Goal: Task Accomplishment & Management: Use online tool/utility

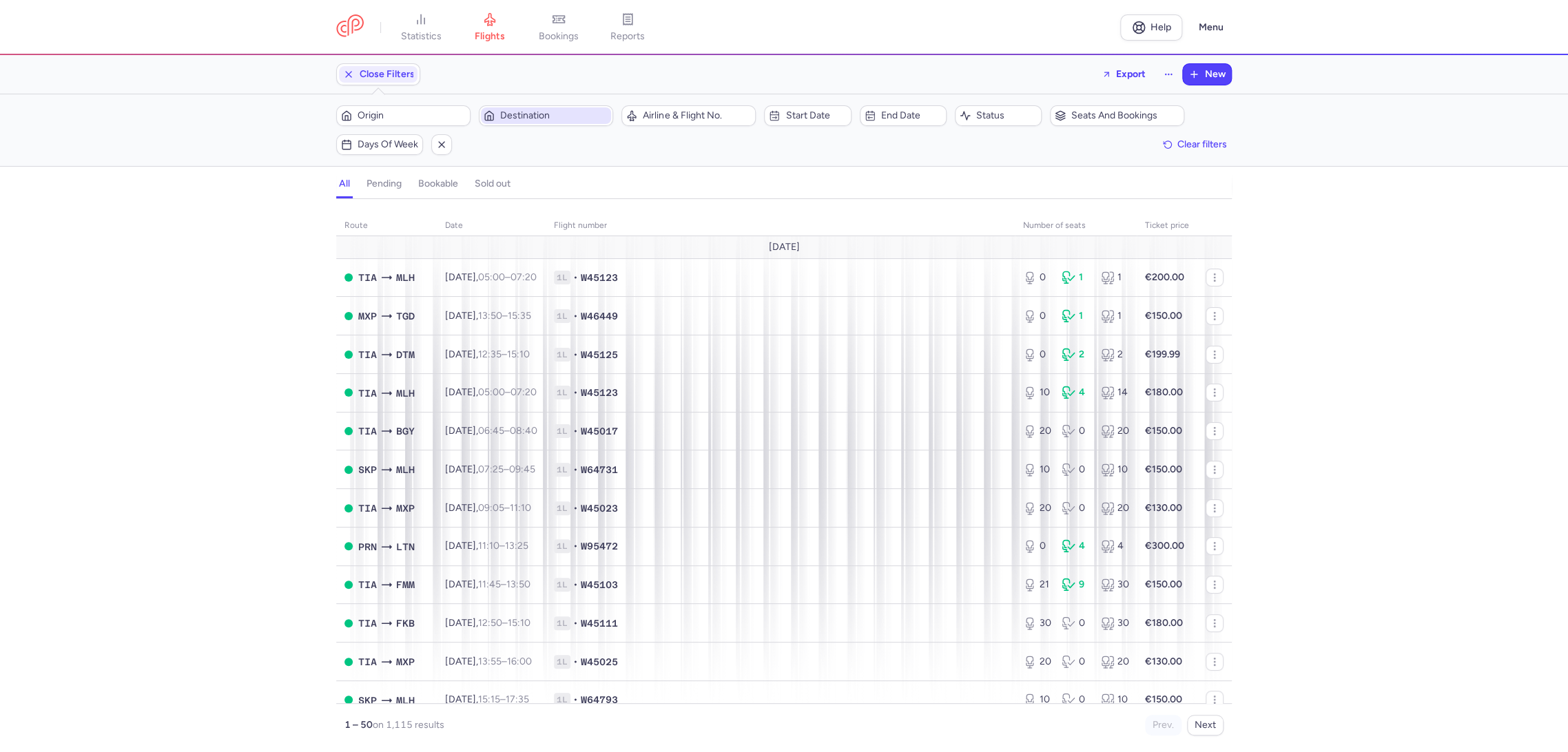
click at [551, 114] on span "Destination" at bounding box center [554, 115] width 108 height 11
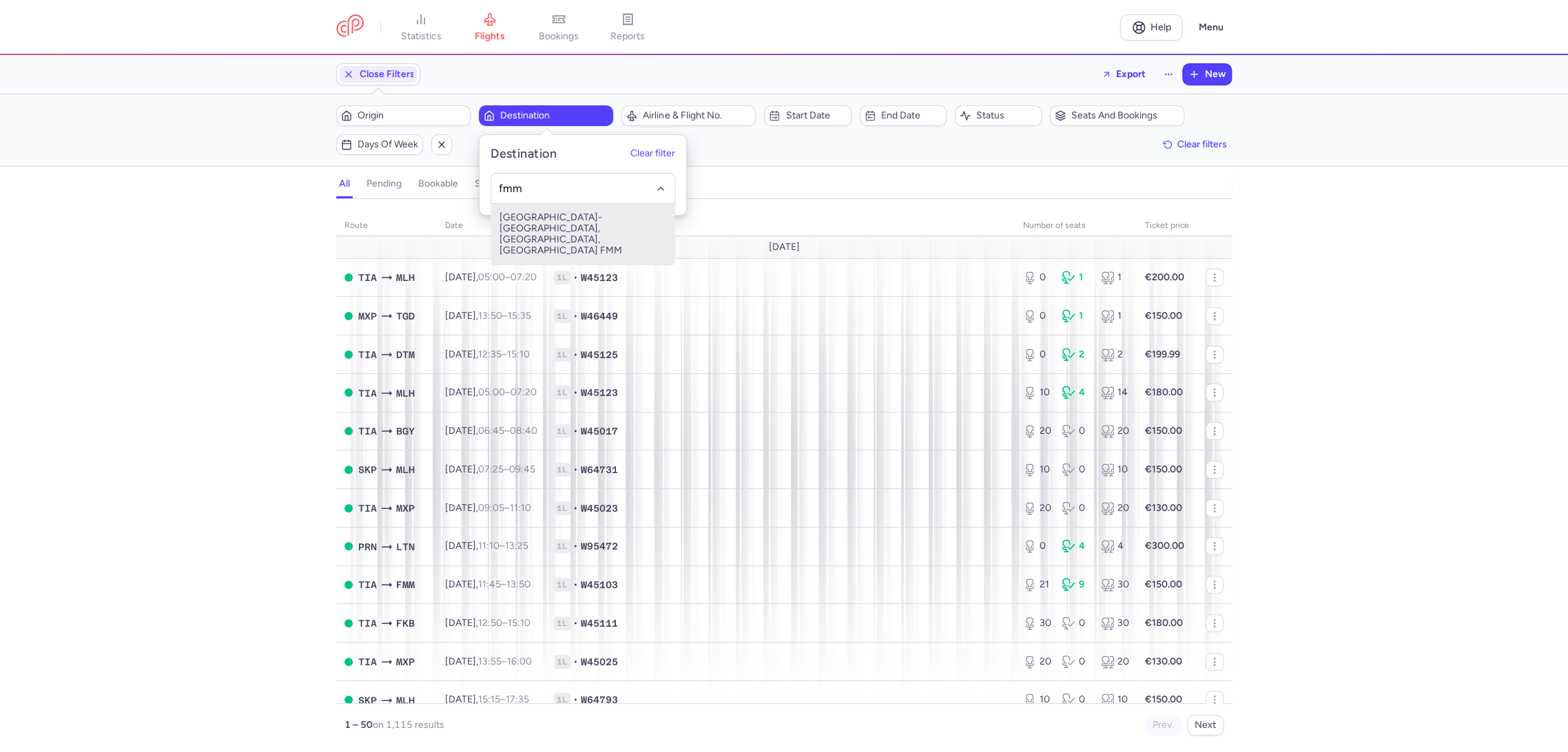
click at [567, 230] on span "[GEOGRAPHIC_DATA]-[GEOGRAPHIC_DATA], [GEOGRAPHIC_DATA], [GEOGRAPHIC_DATA] FMM" at bounding box center [582, 234] width 183 height 61
type input "fmm"
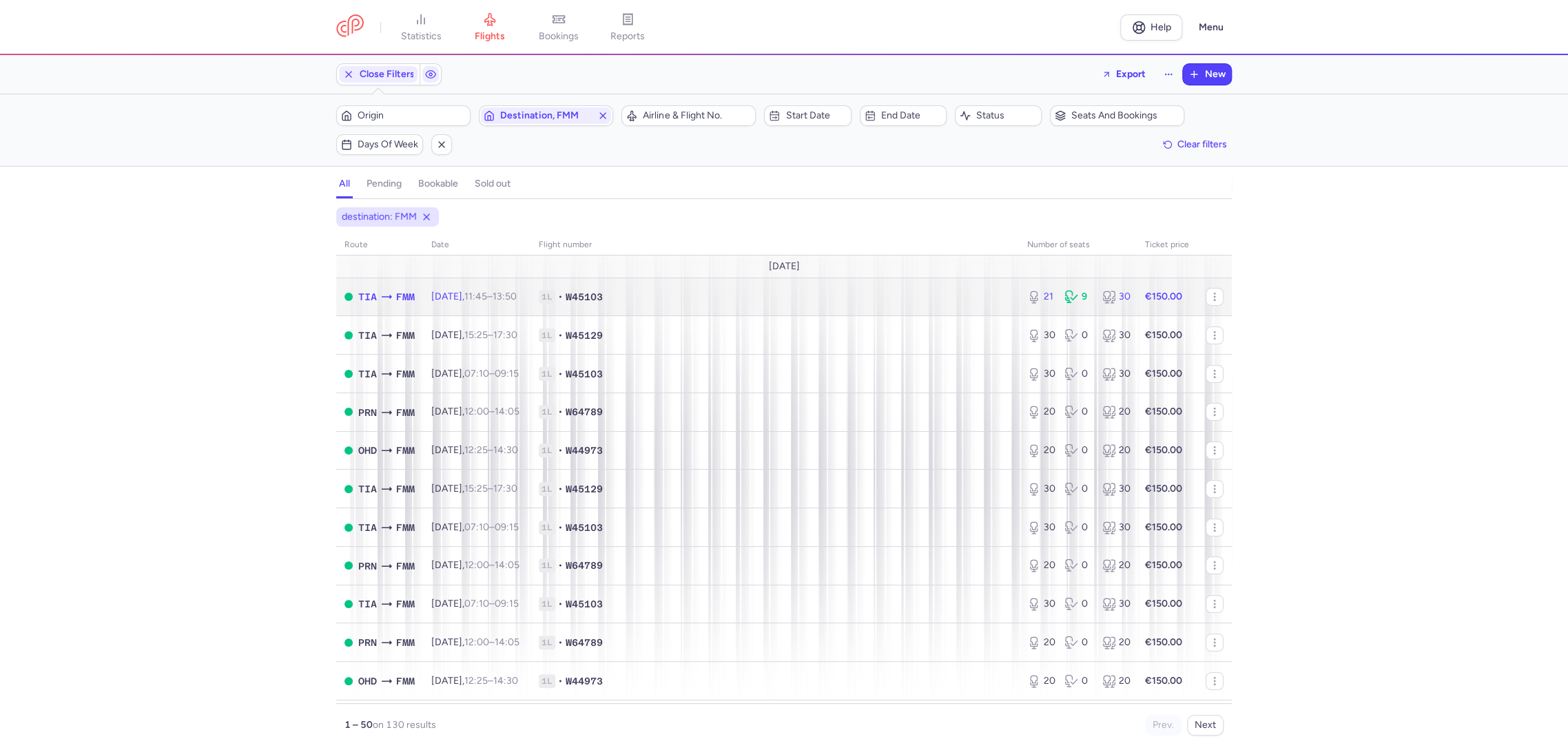
click at [684, 294] on span "1L • W45103" at bounding box center [774, 297] width 472 height 14
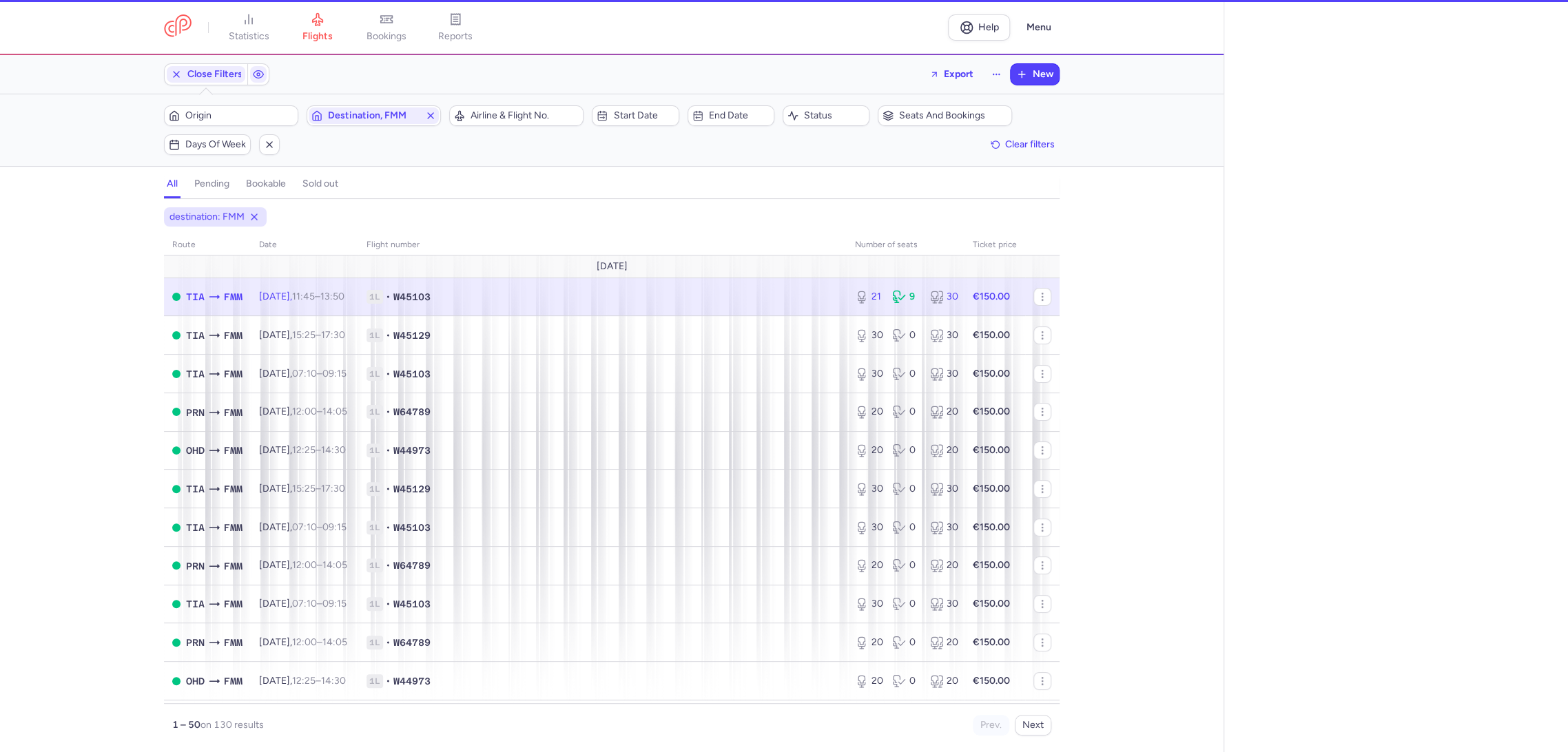
select select "days"
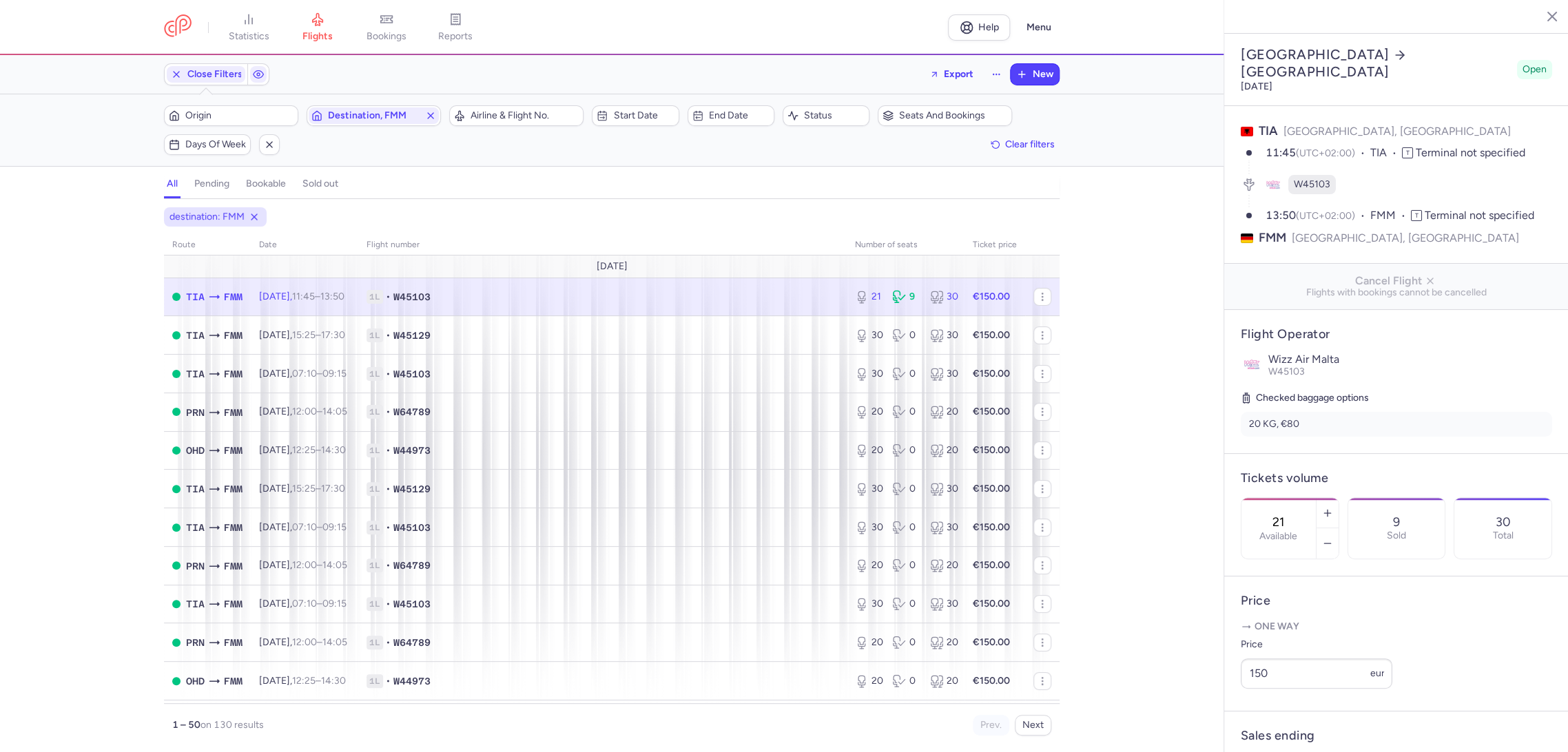
click at [1290, 514] on input "21" at bounding box center [1279, 522] width 33 height 15
click at [1263, 733] on button "Save changes" at bounding box center [1287, 725] width 91 height 31
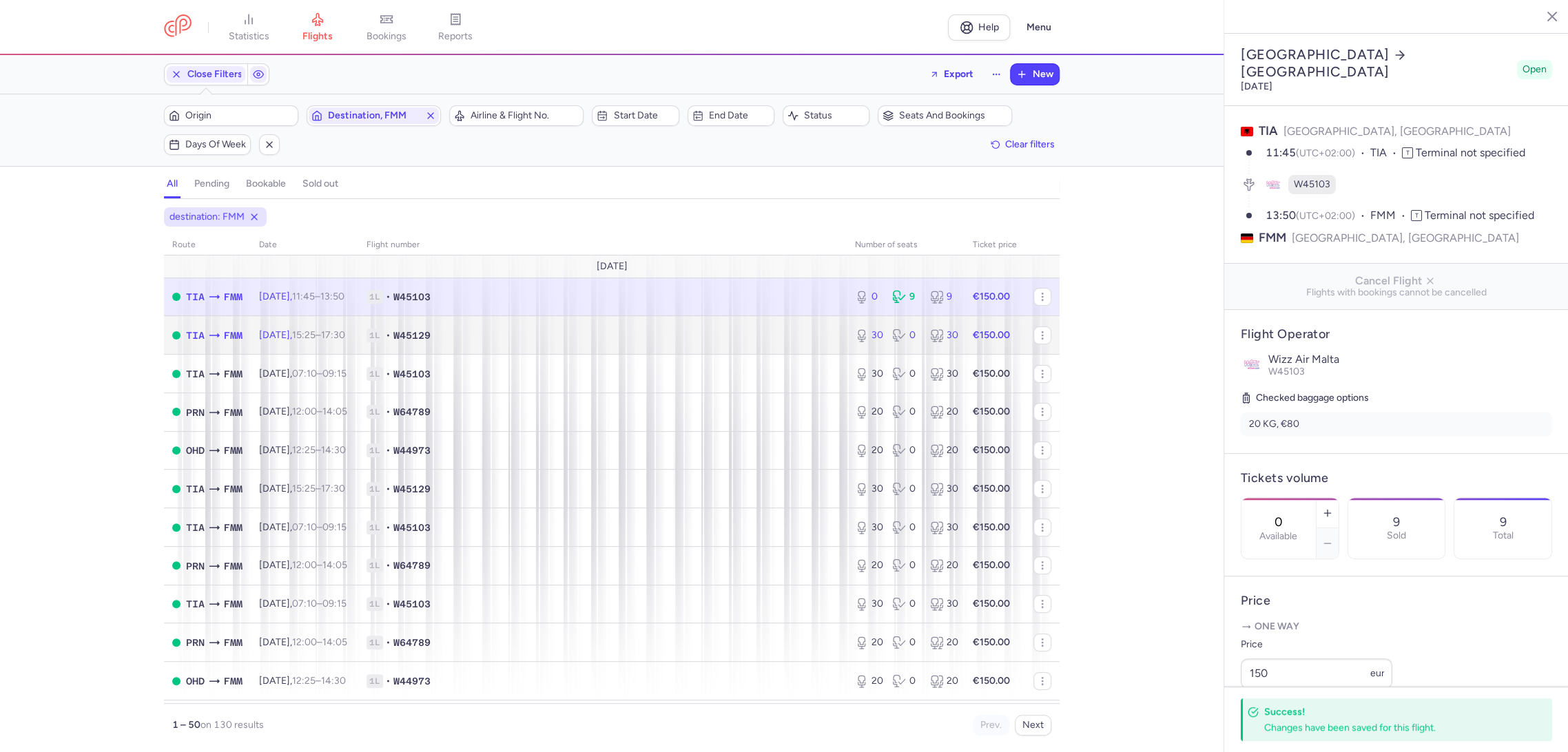
click at [810, 329] on span "1L • W45129" at bounding box center [602, 335] width 472 height 14
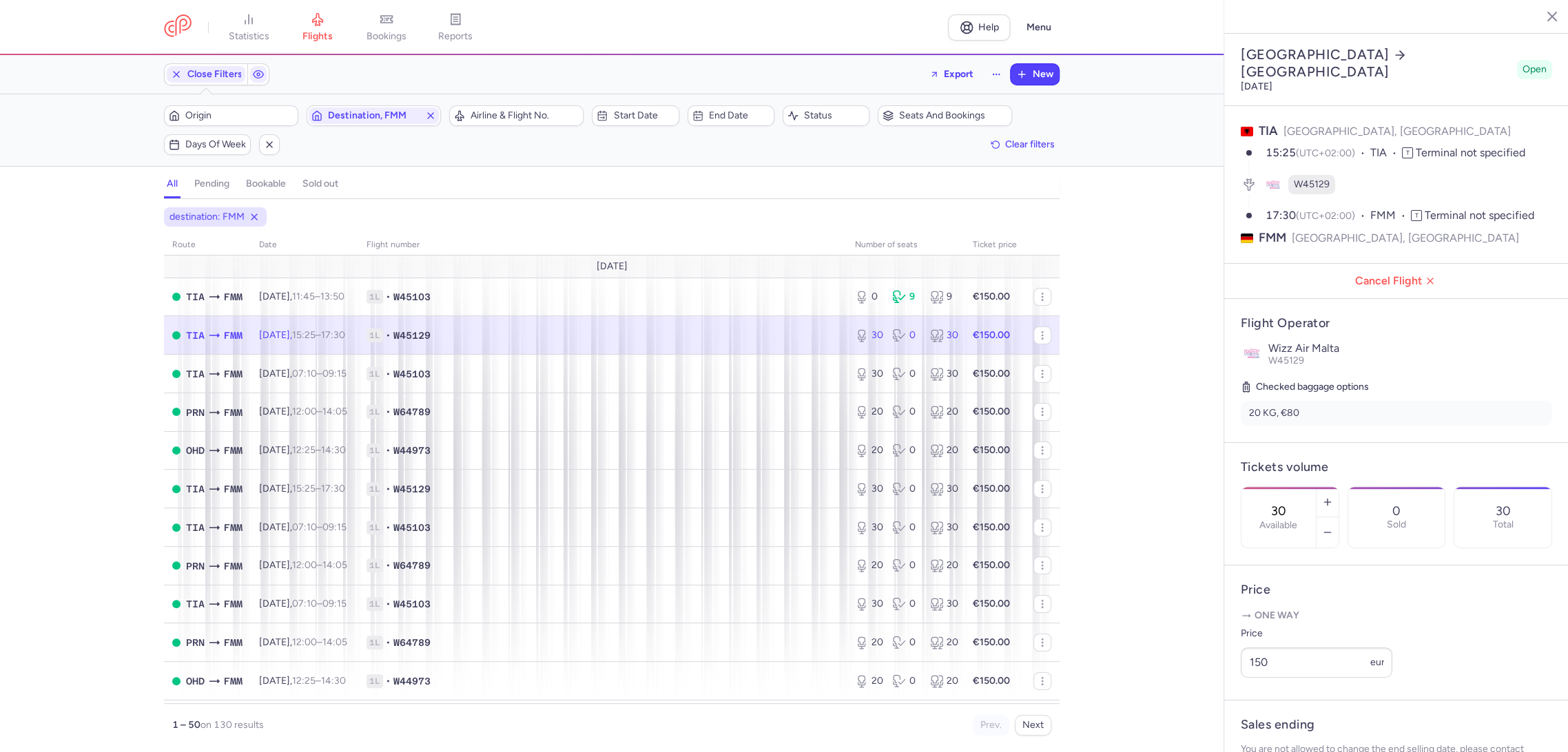
click at [1280, 487] on div "30 Available" at bounding box center [1279, 517] width 75 height 61
drag, startPoint x: 1271, startPoint y: 724, endPoint x: 1053, endPoint y: 571, distance: 266.3
click at [1270, 724] on span "Save changes" at bounding box center [1287, 725] width 68 height 12
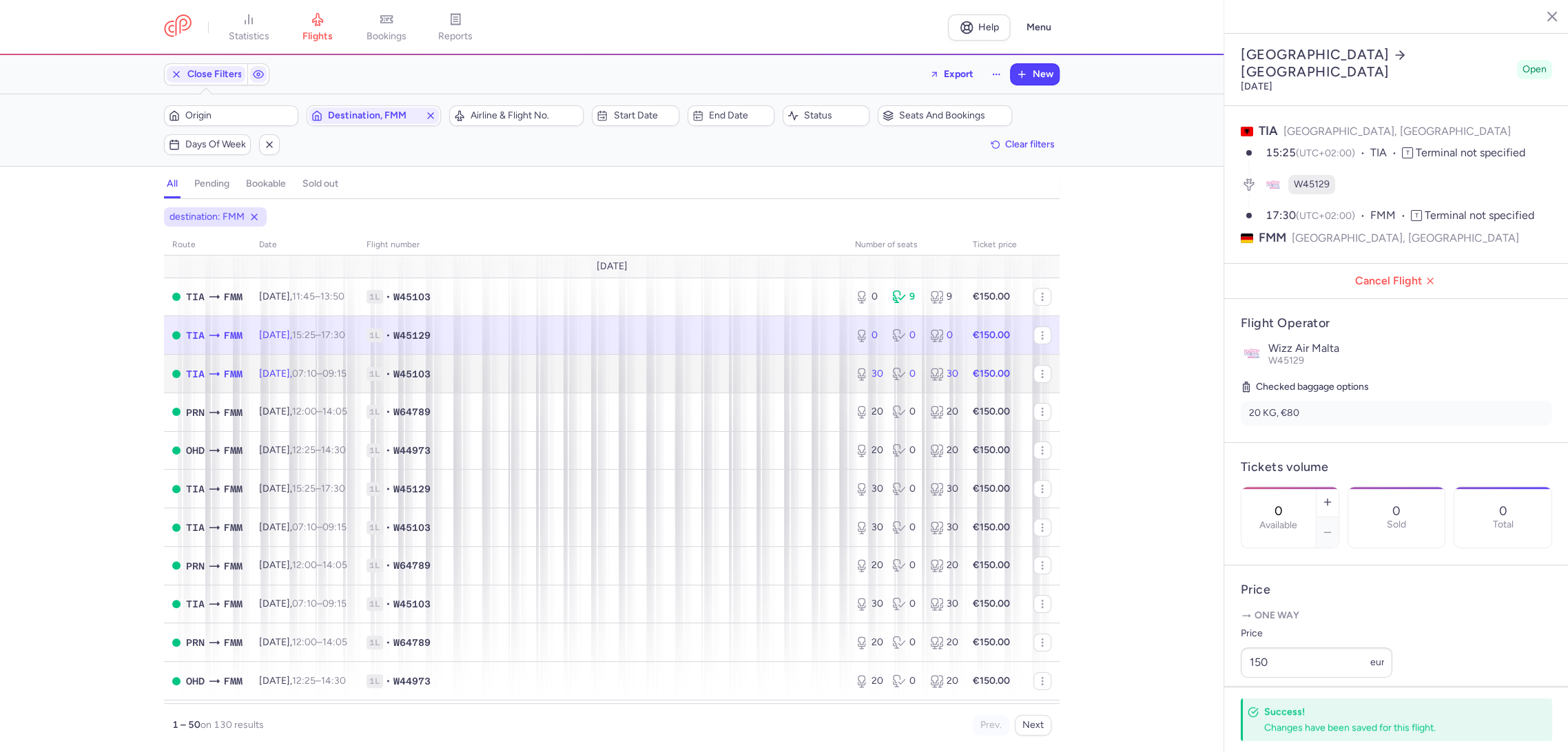
click at [793, 368] on span "1L • W45103" at bounding box center [602, 374] width 472 height 14
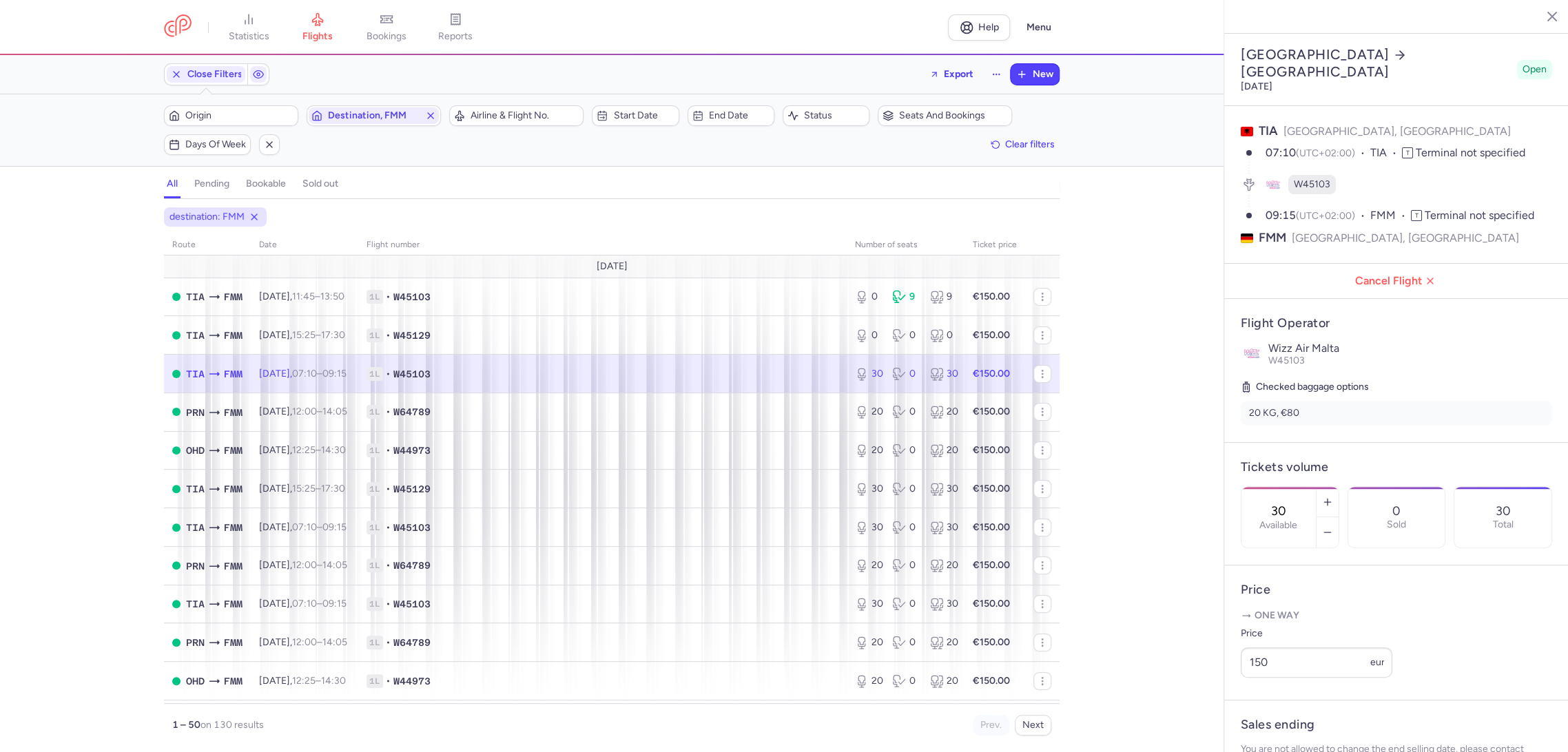
click at [1290, 503] on input "30" at bounding box center [1279, 511] width 33 height 15
drag, startPoint x: 1275, startPoint y: 725, endPoint x: 734, endPoint y: 450, distance: 606.9
click at [1275, 725] on span "Save changes" at bounding box center [1287, 725] width 68 height 12
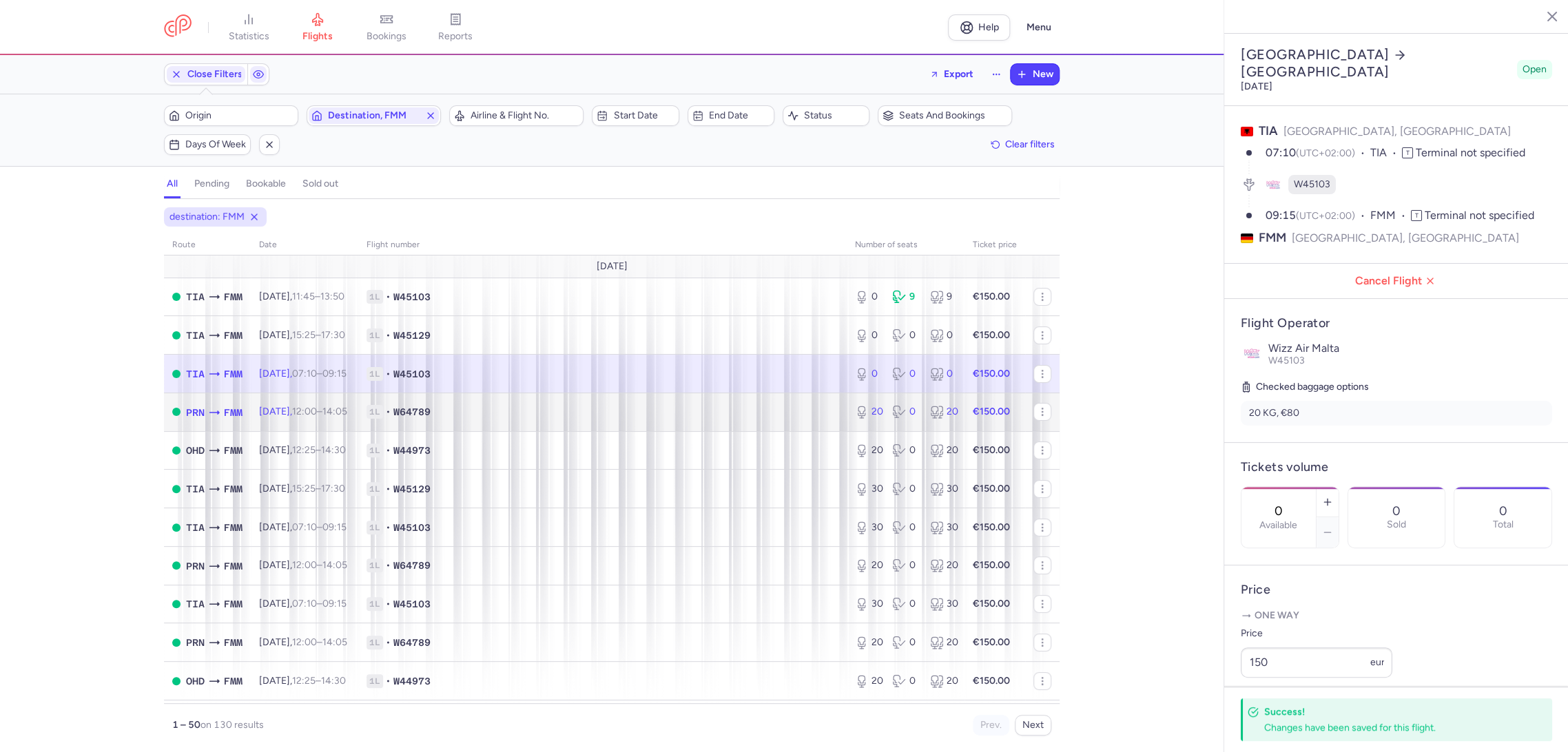
click at [686, 412] on span "1L • W64789" at bounding box center [602, 411] width 472 height 14
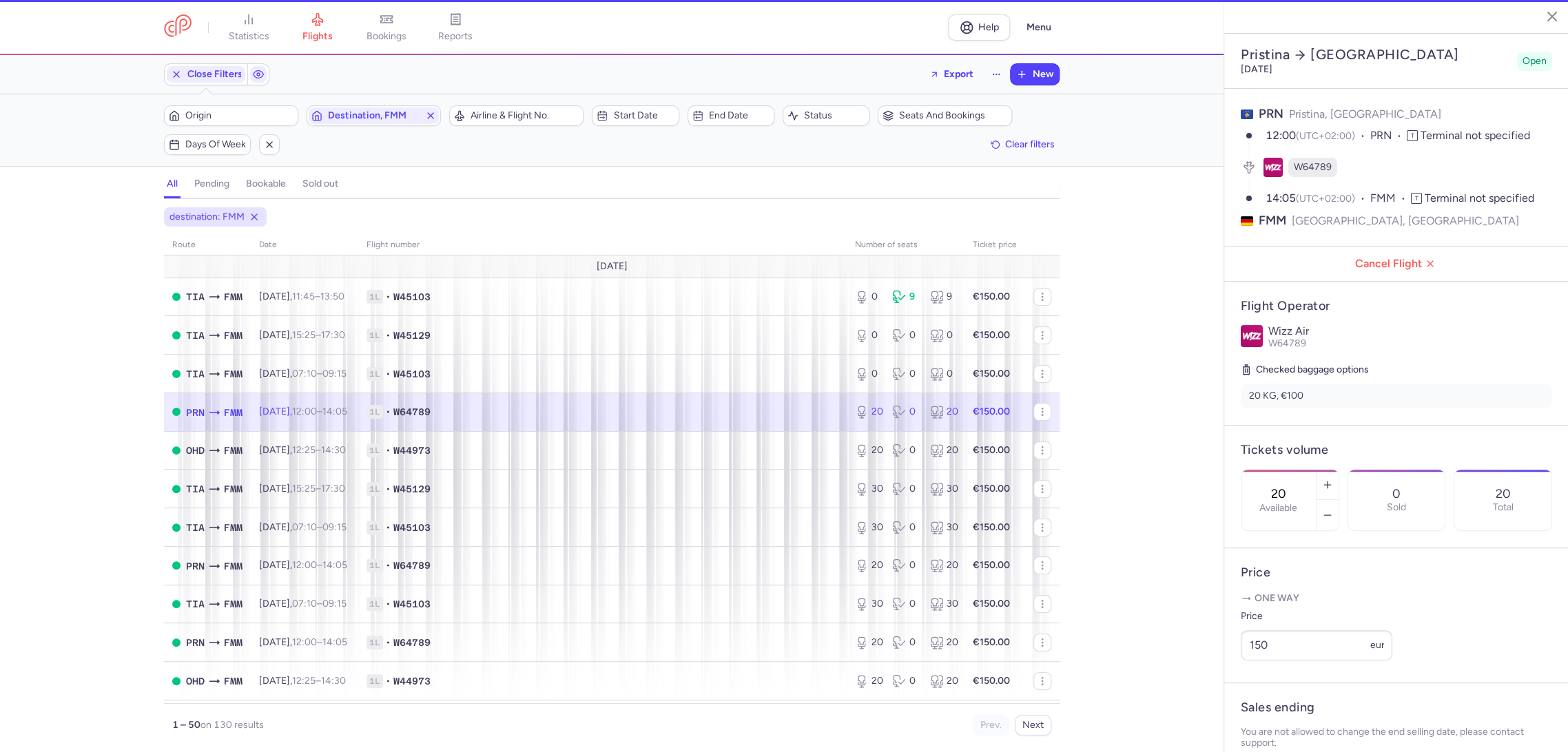
click at [1215, 442] on div "destination: FMM route date Flight number number of seats Ticket price [DATE] T…" at bounding box center [611, 479] width 1224 height 545
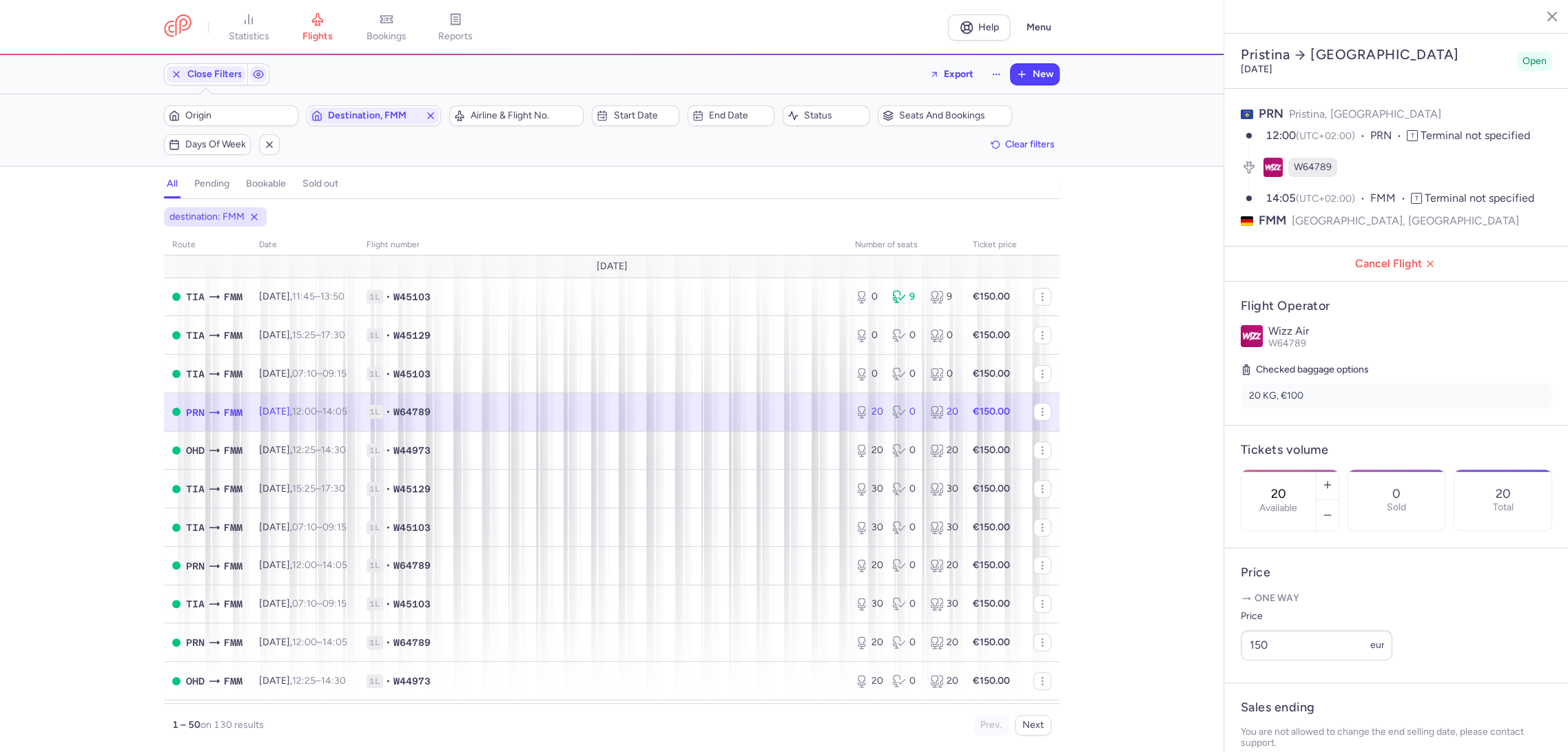
click at [1291, 486] on input "20" at bounding box center [1279, 493] width 33 height 15
drag, startPoint x: 1259, startPoint y: 732, endPoint x: 1149, endPoint y: 662, distance: 130.4
click at [1257, 732] on button "Save changes" at bounding box center [1287, 725] width 91 height 31
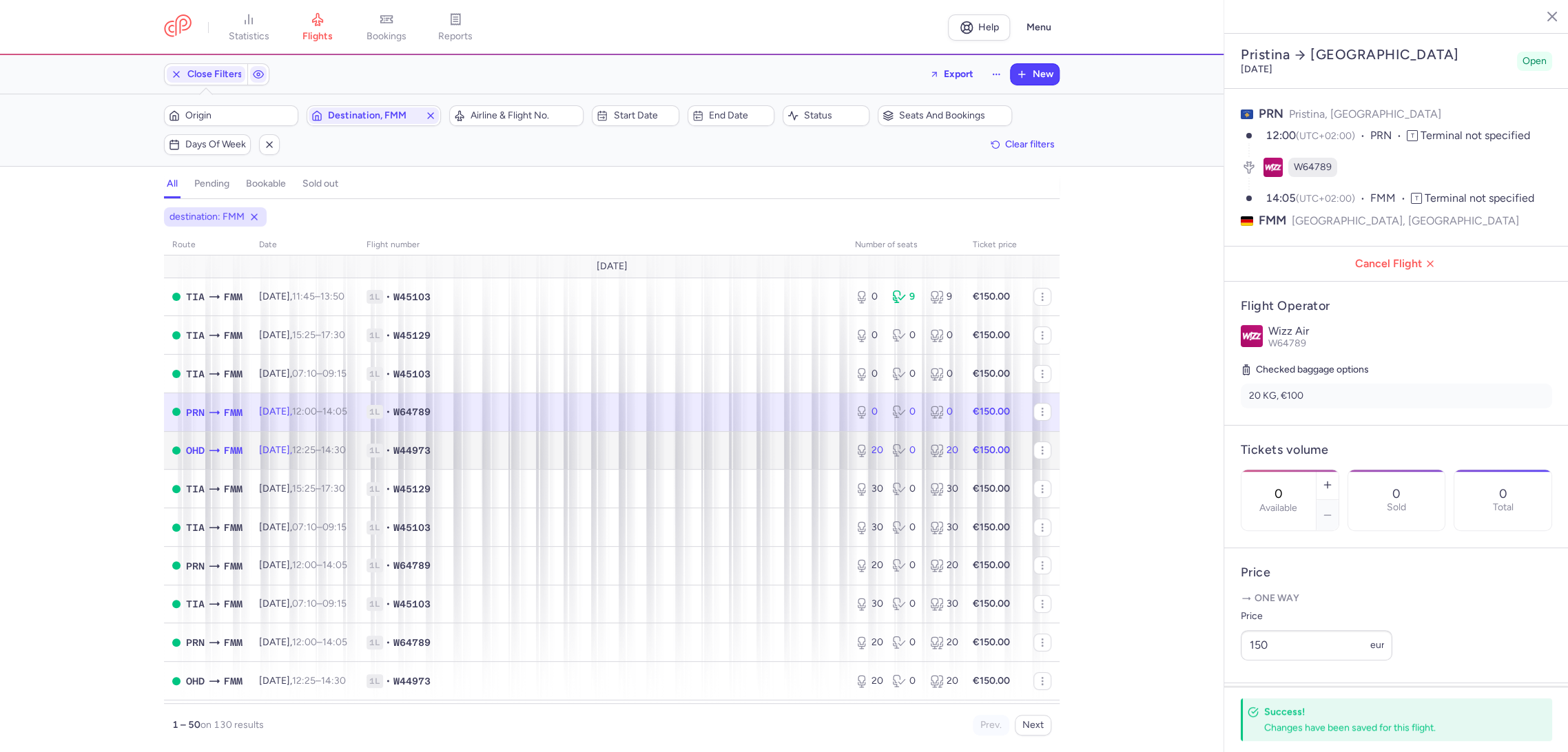
click at [824, 454] on span "1L • W44973" at bounding box center [602, 450] width 472 height 14
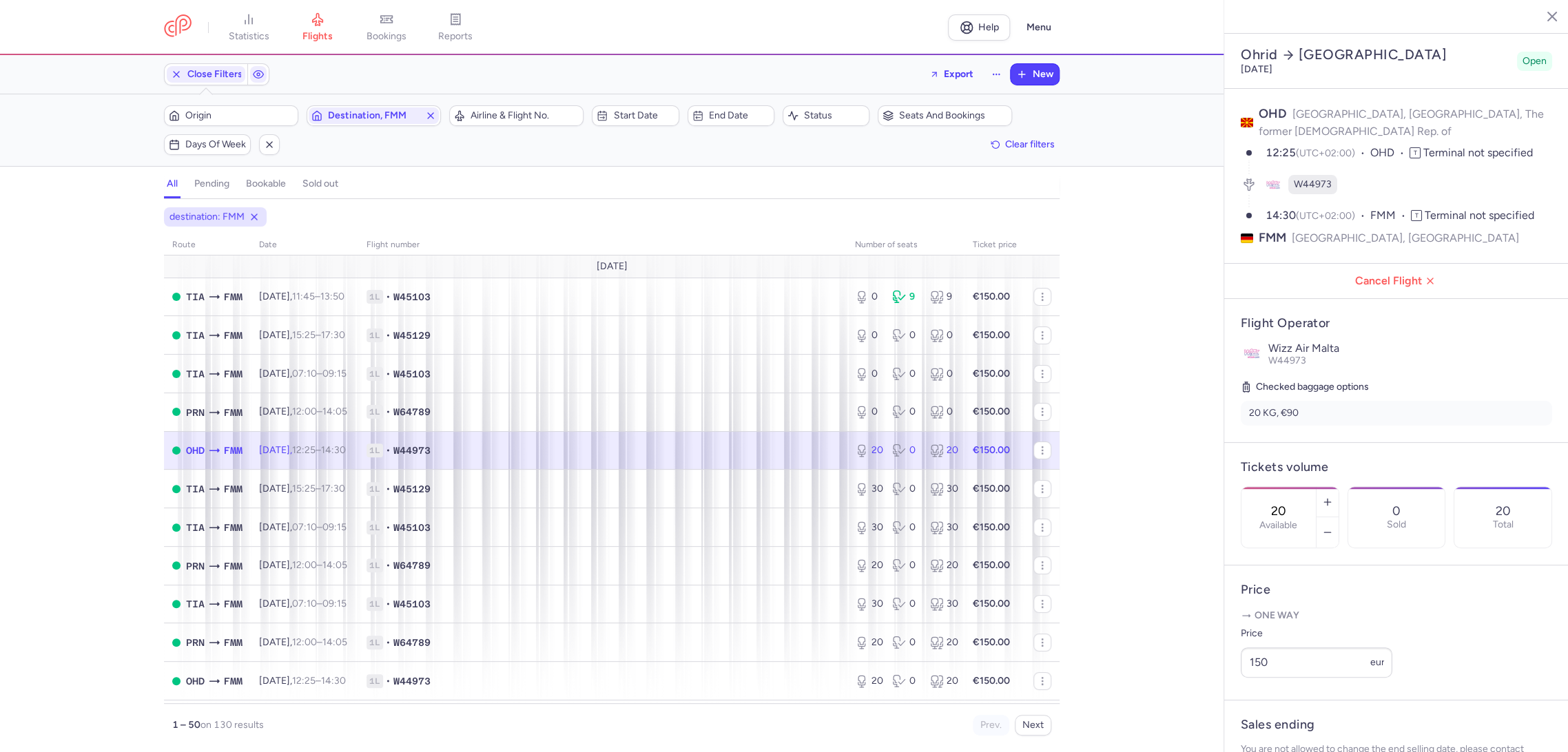
click at [1273, 487] on div "20 Available" at bounding box center [1279, 517] width 75 height 61
drag, startPoint x: 1292, startPoint y: 722, endPoint x: 951, endPoint y: 575, distance: 371.3
click at [1291, 722] on span "Save changes" at bounding box center [1287, 725] width 68 height 12
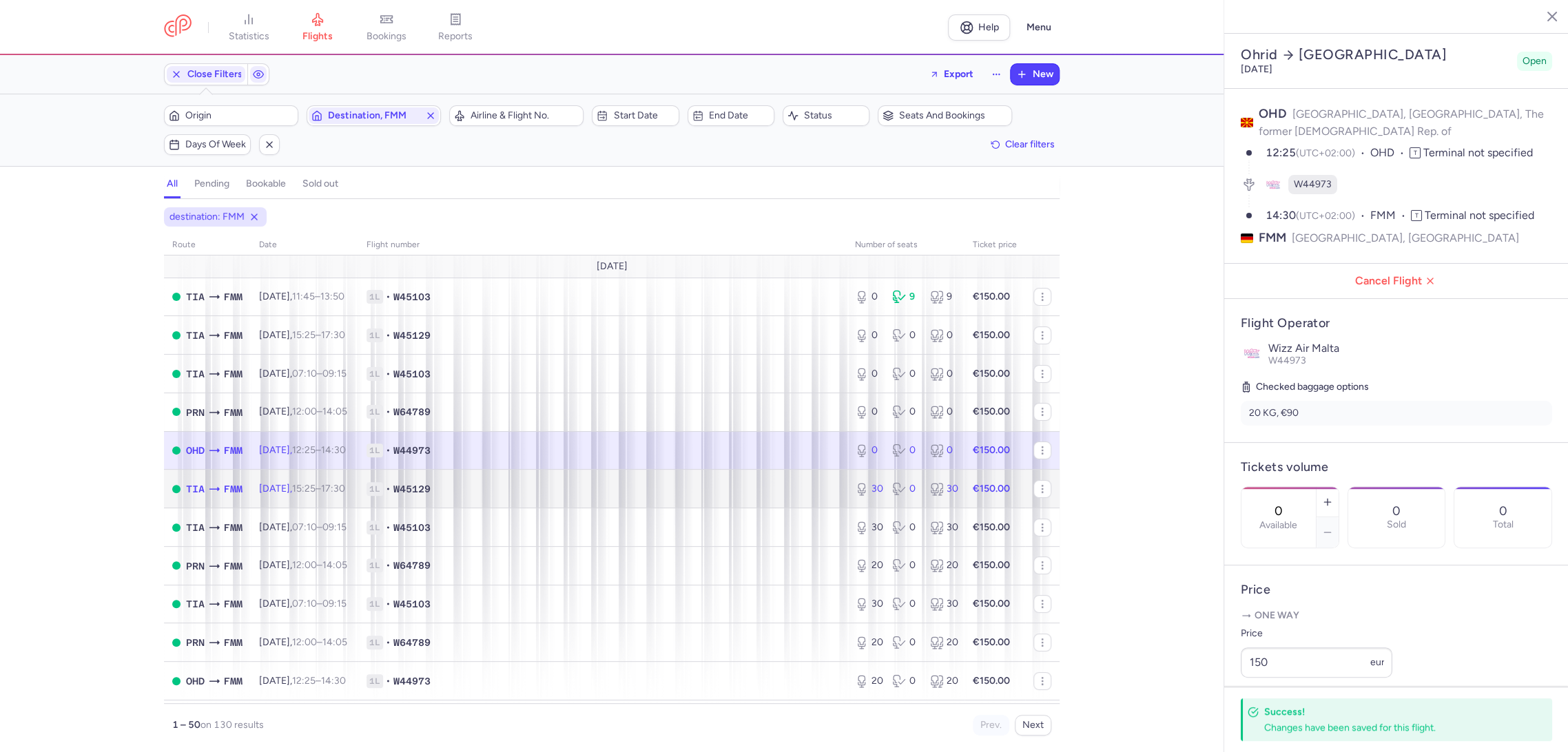
click at [740, 493] on span "1L • W45129" at bounding box center [602, 488] width 472 height 14
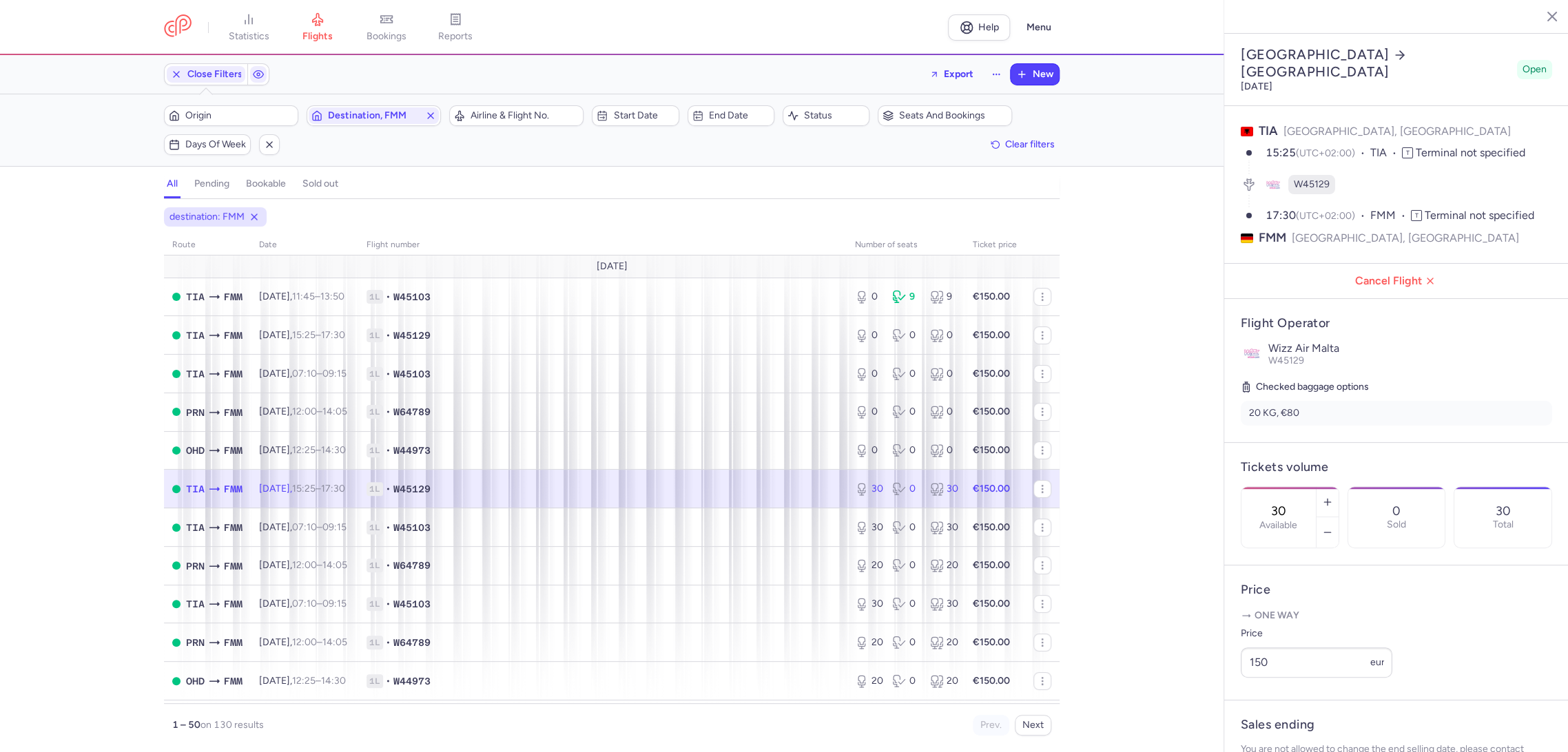
click at [1279, 487] on div "30 Available" at bounding box center [1279, 517] width 75 height 61
drag, startPoint x: 1273, startPoint y: 731, endPoint x: 989, endPoint y: 519, distance: 354.4
click at [1273, 731] on span "Save changes" at bounding box center [1287, 725] width 68 height 12
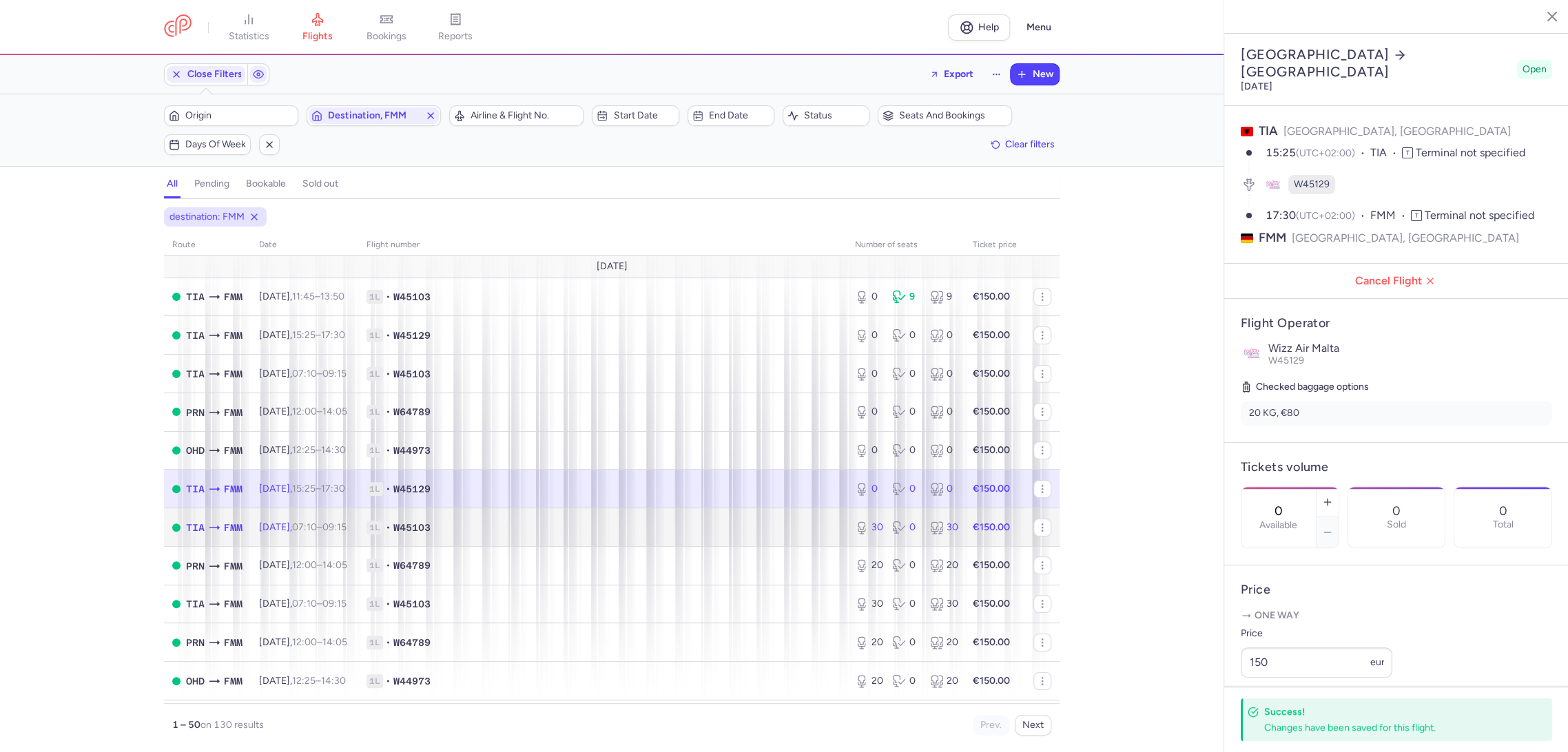
click at [716, 521] on span "1L • W45103" at bounding box center [602, 527] width 472 height 14
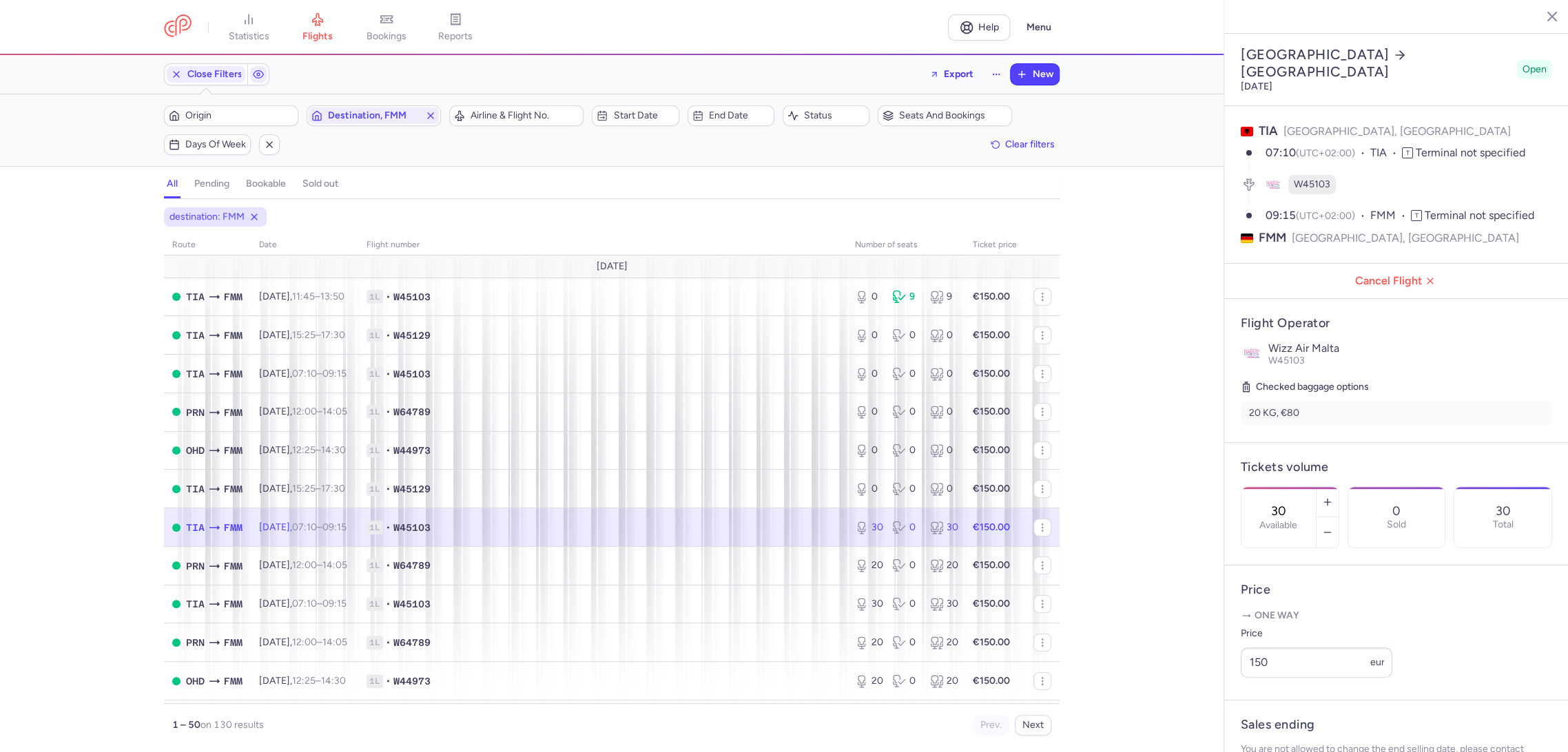
drag, startPoint x: 1300, startPoint y: 460, endPoint x: 1289, endPoint y: 489, distance: 31.0
click at [1295, 503] on input "30" at bounding box center [1279, 511] width 33 height 15
click at [1280, 725] on span "Save changes" at bounding box center [1287, 725] width 68 height 12
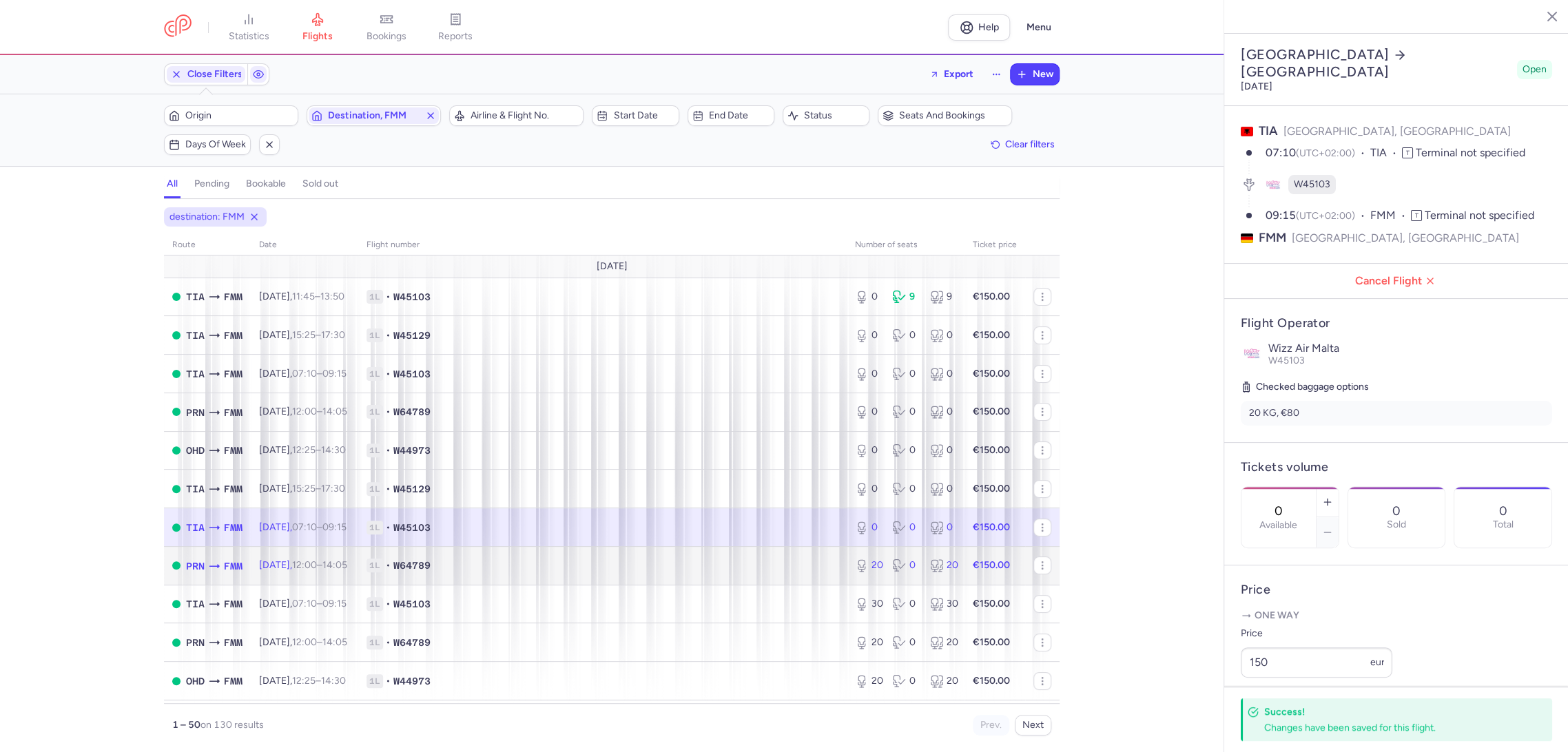
click at [775, 566] on span "1L • W64789" at bounding box center [602, 565] width 472 height 14
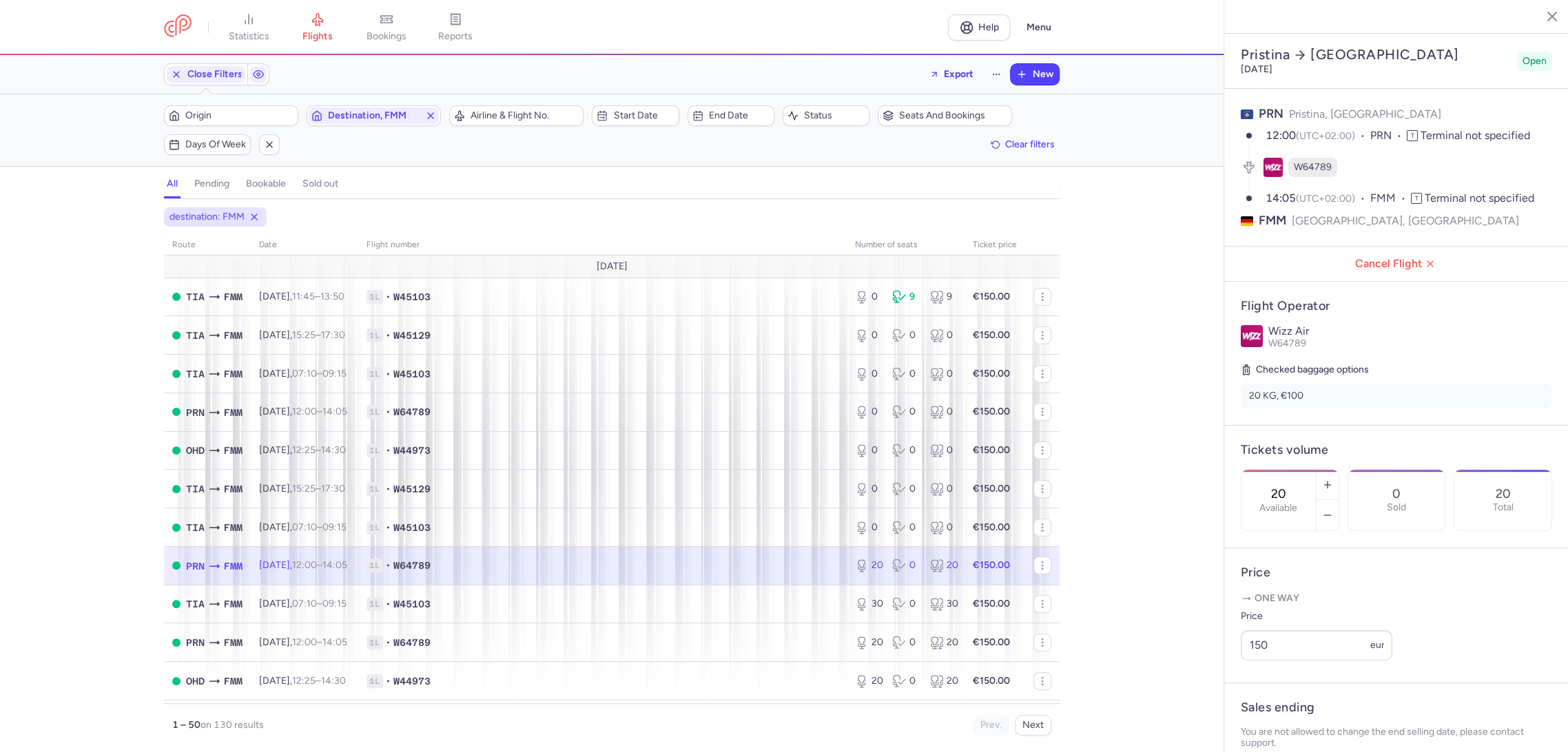
click at [1295, 486] on input "20" at bounding box center [1279, 493] width 33 height 15
type input "0"
drag, startPoint x: 1261, startPoint y: 724, endPoint x: 1136, endPoint y: 682, distance: 131.9
click at [1260, 724] on span "Save changes" at bounding box center [1287, 725] width 68 height 12
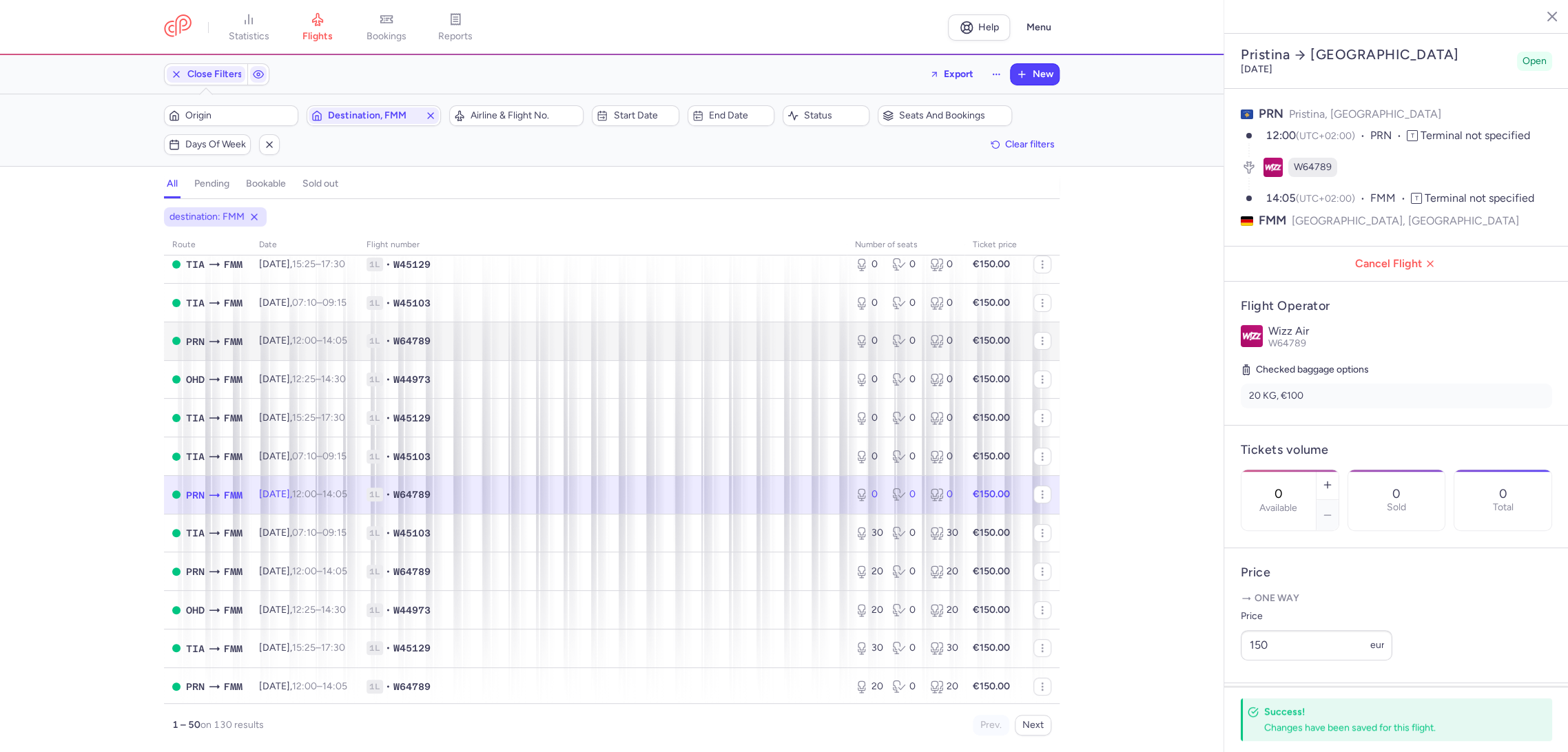
scroll to position [153, 0]
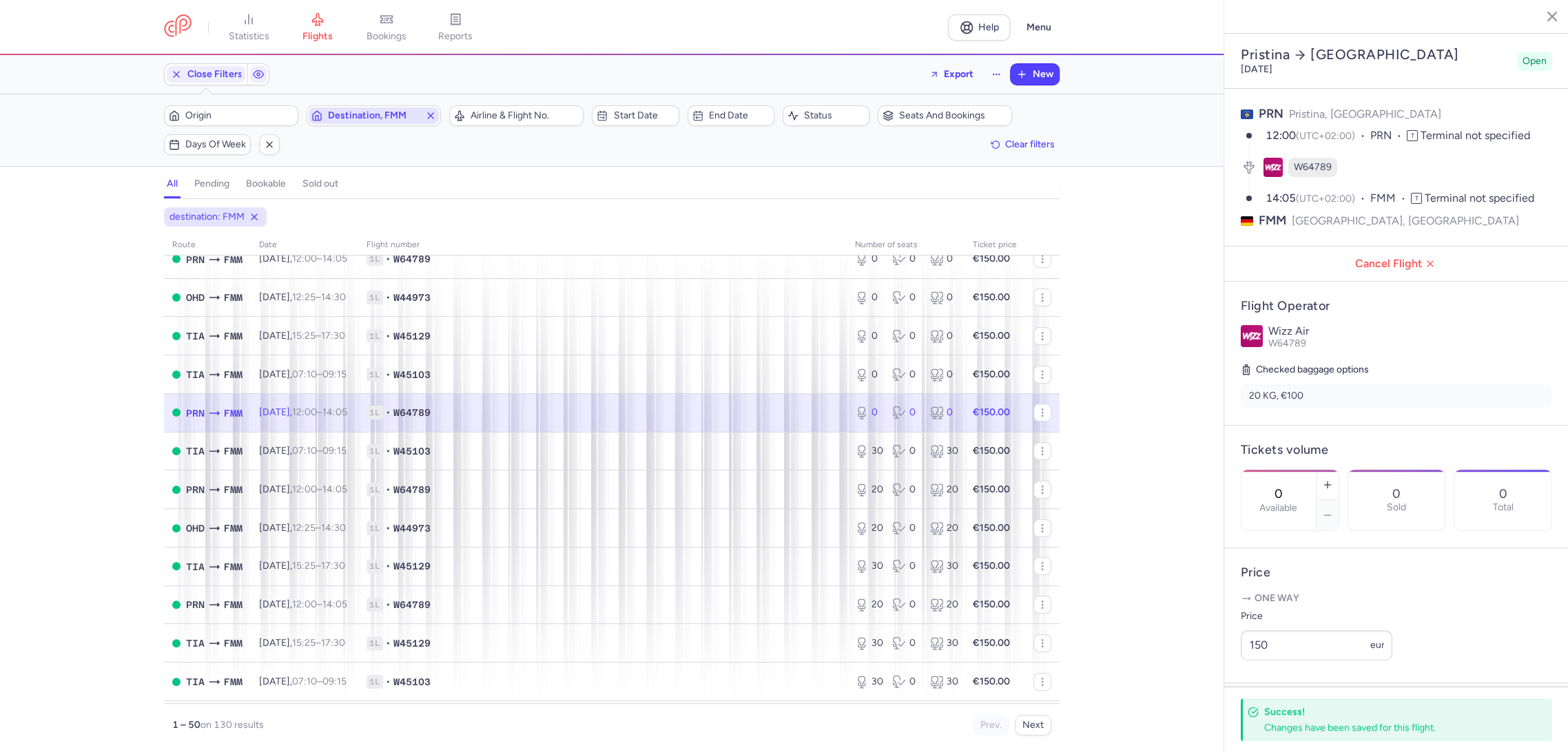
click at [377, 115] on span "Destination, FMM" at bounding box center [373, 115] width 91 height 11
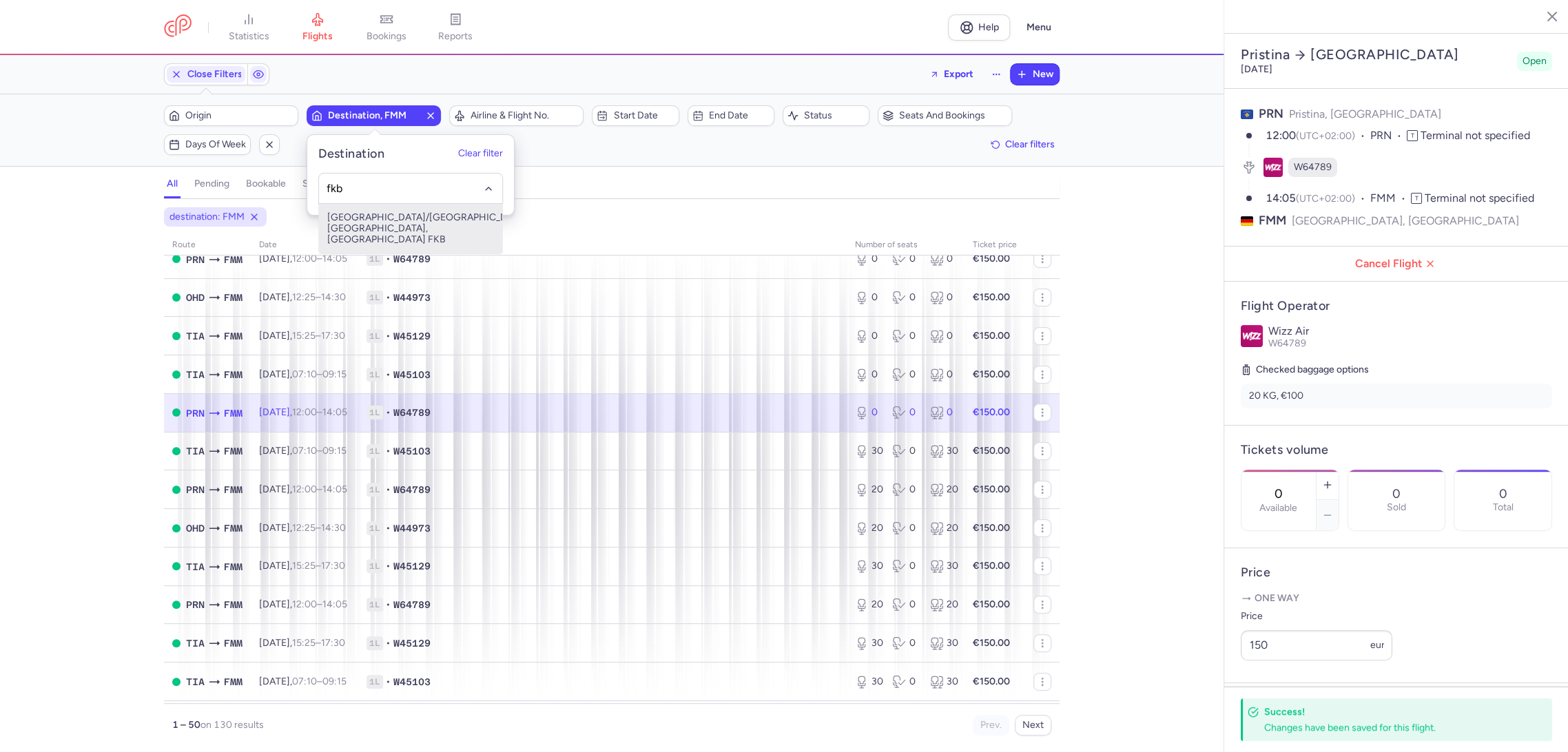
click at [411, 217] on span "[GEOGRAPHIC_DATA]/[GEOGRAPHIC_DATA], [GEOGRAPHIC_DATA], [GEOGRAPHIC_DATA] FKB" at bounding box center [411, 229] width 183 height 50
type input "fkb"
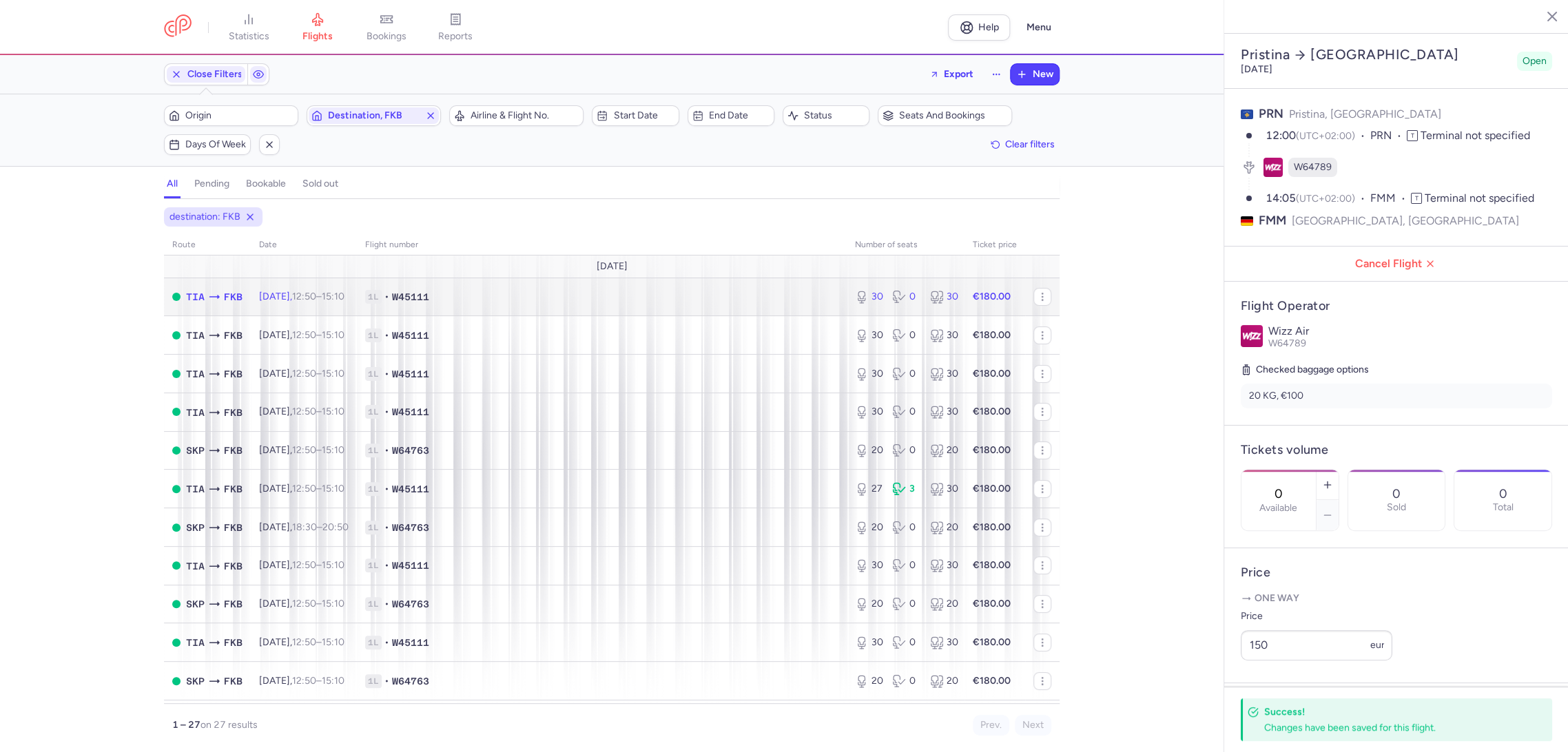
click at [776, 296] on span "1L • W45111" at bounding box center [601, 297] width 474 height 14
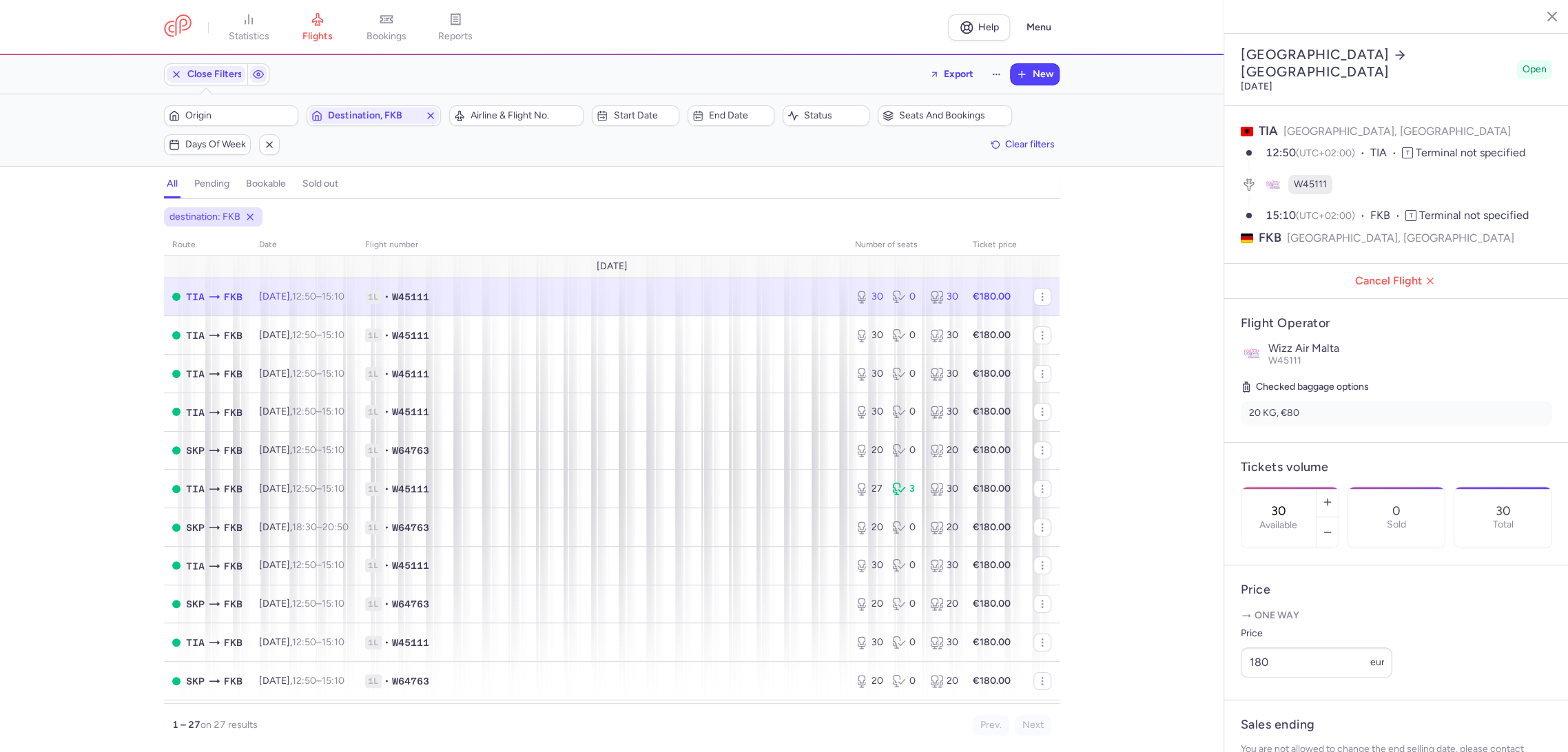
drag, startPoint x: 1296, startPoint y: 457, endPoint x: 1291, endPoint y: 483, distance: 26.5
click at [1295, 503] on input "30" at bounding box center [1279, 511] width 33 height 15
click at [1270, 725] on span "Save changes" at bounding box center [1287, 725] width 68 height 12
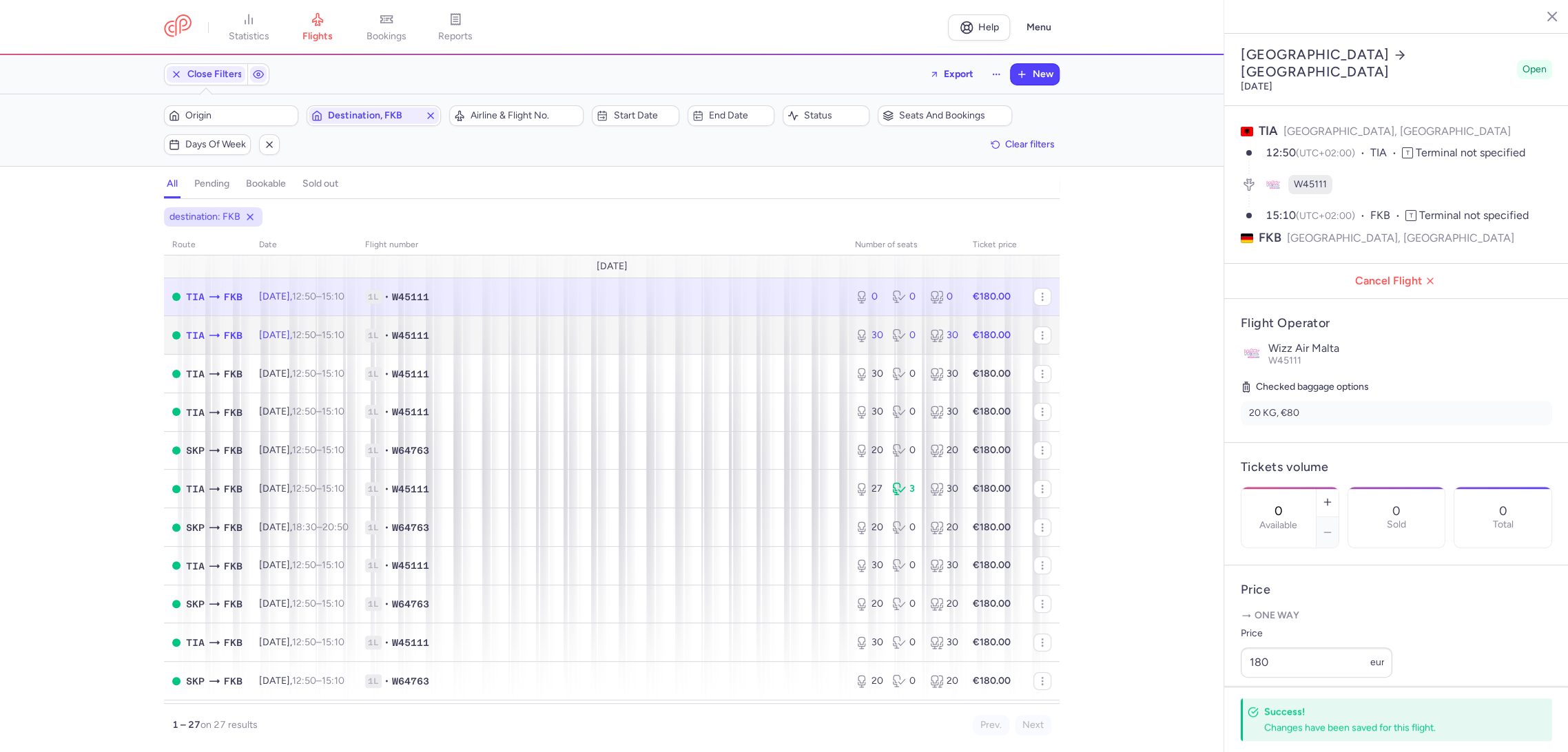
click at [761, 321] on td "1L • W45111" at bounding box center [601, 335] width 490 height 39
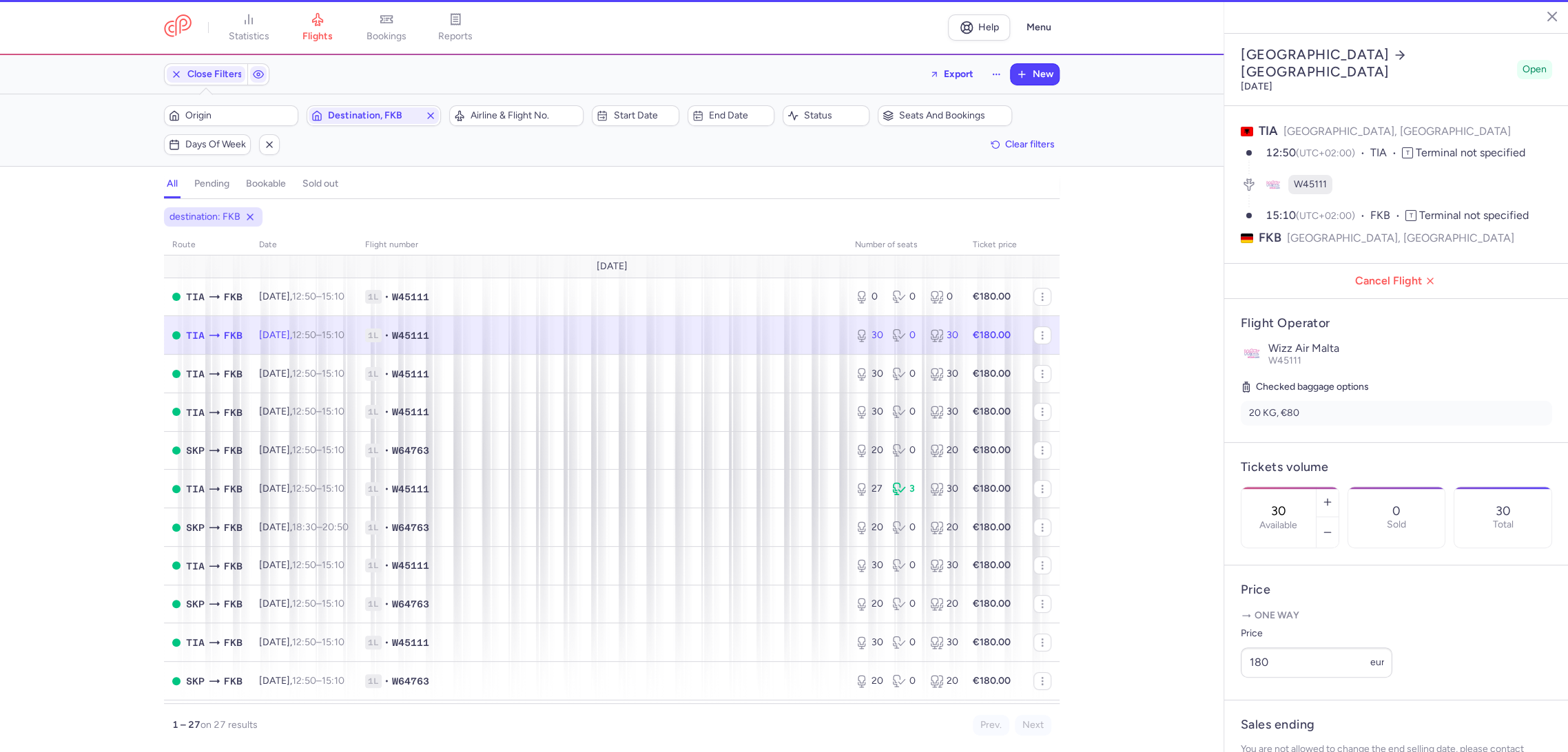
click at [1287, 503] on input "30" at bounding box center [1279, 511] width 33 height 15
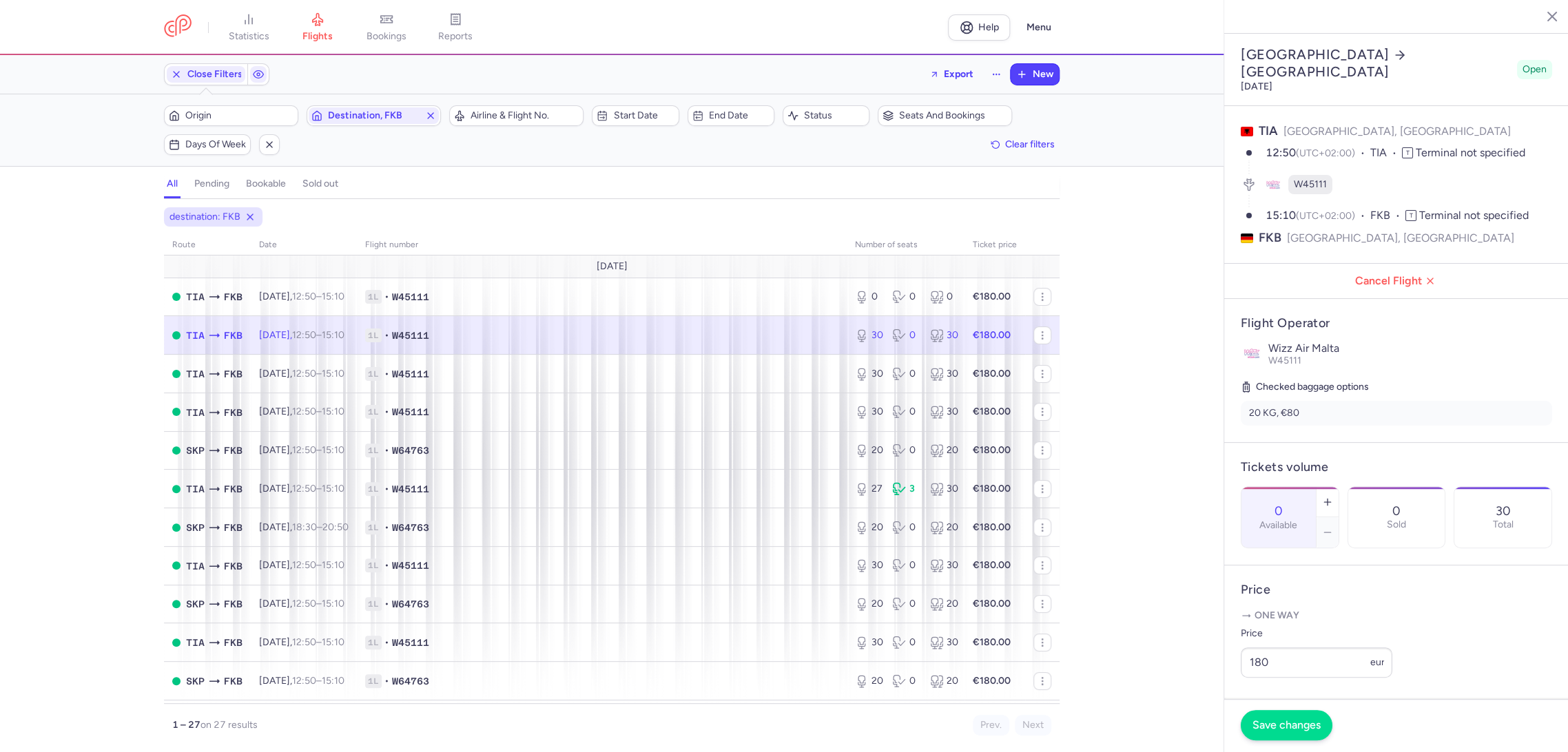
type input "0"
drag, startPoint x: 1269, startPoint y: 723, endPoint x: 699, endPoint y: 336, distance: 689.0
click at [1267, 725] on span "Save changes" at bounding box center [1287, 725] width 68 height 12
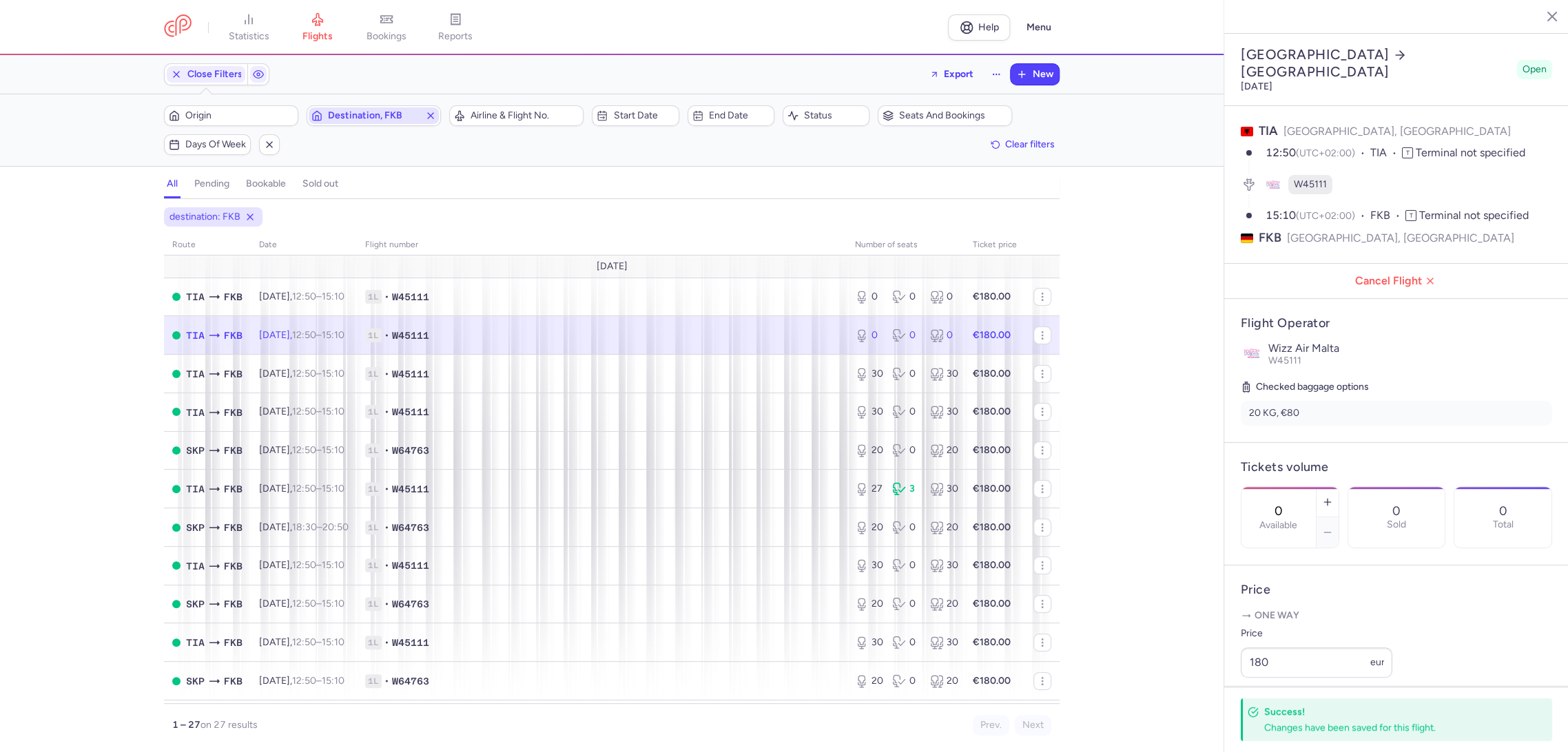
click at [377, 112] on span "Destination, FKB" at bounding box center [373, 115] width 91 height 11
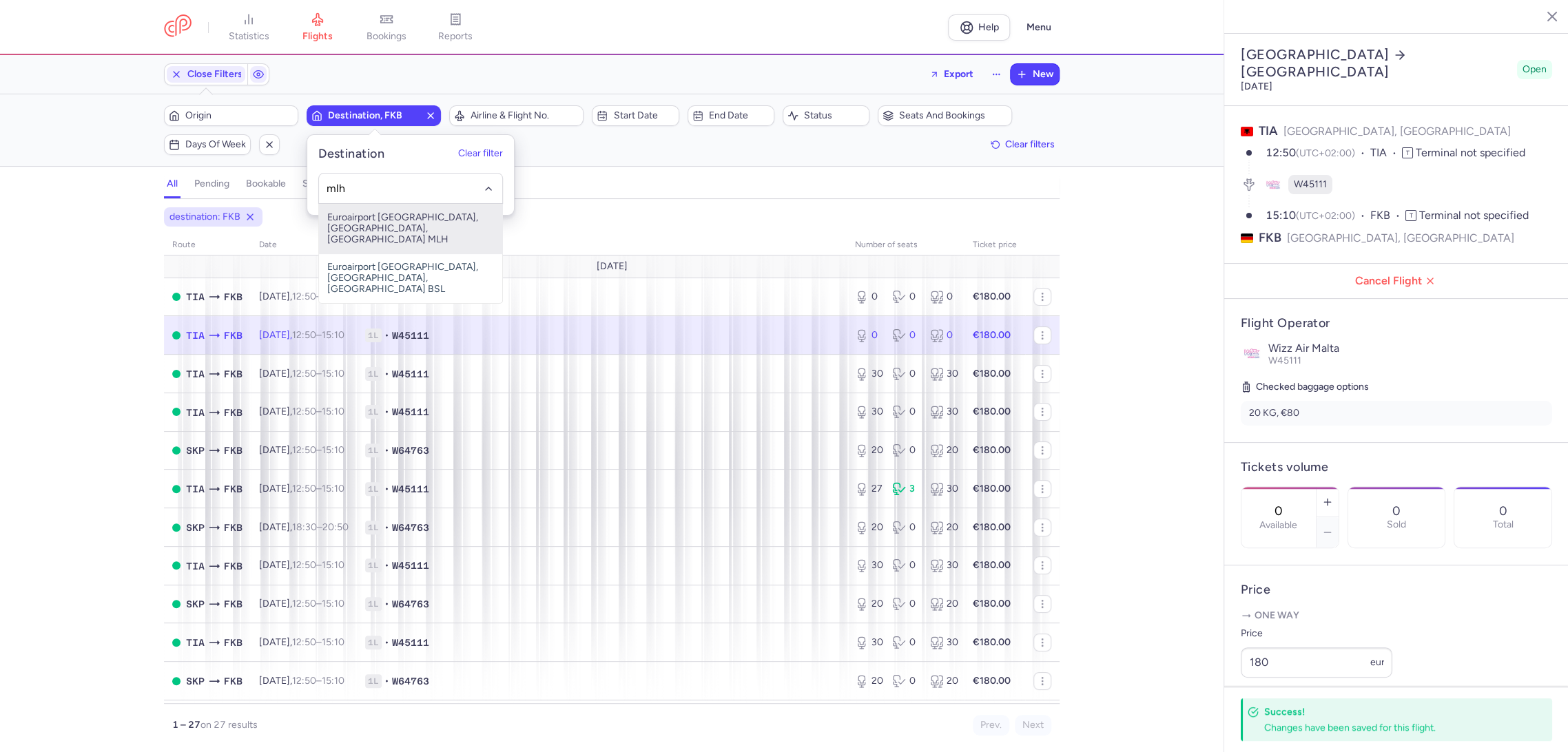
click at [387, 220] on span "Euroairport [GEOGRAPHIC_DATA], [GEOGRAPHIC_DATA], [GEOGRAPHIC_DATA] MLH" at bounding box center [411, 229] width 183 height 50
type input "mlh"
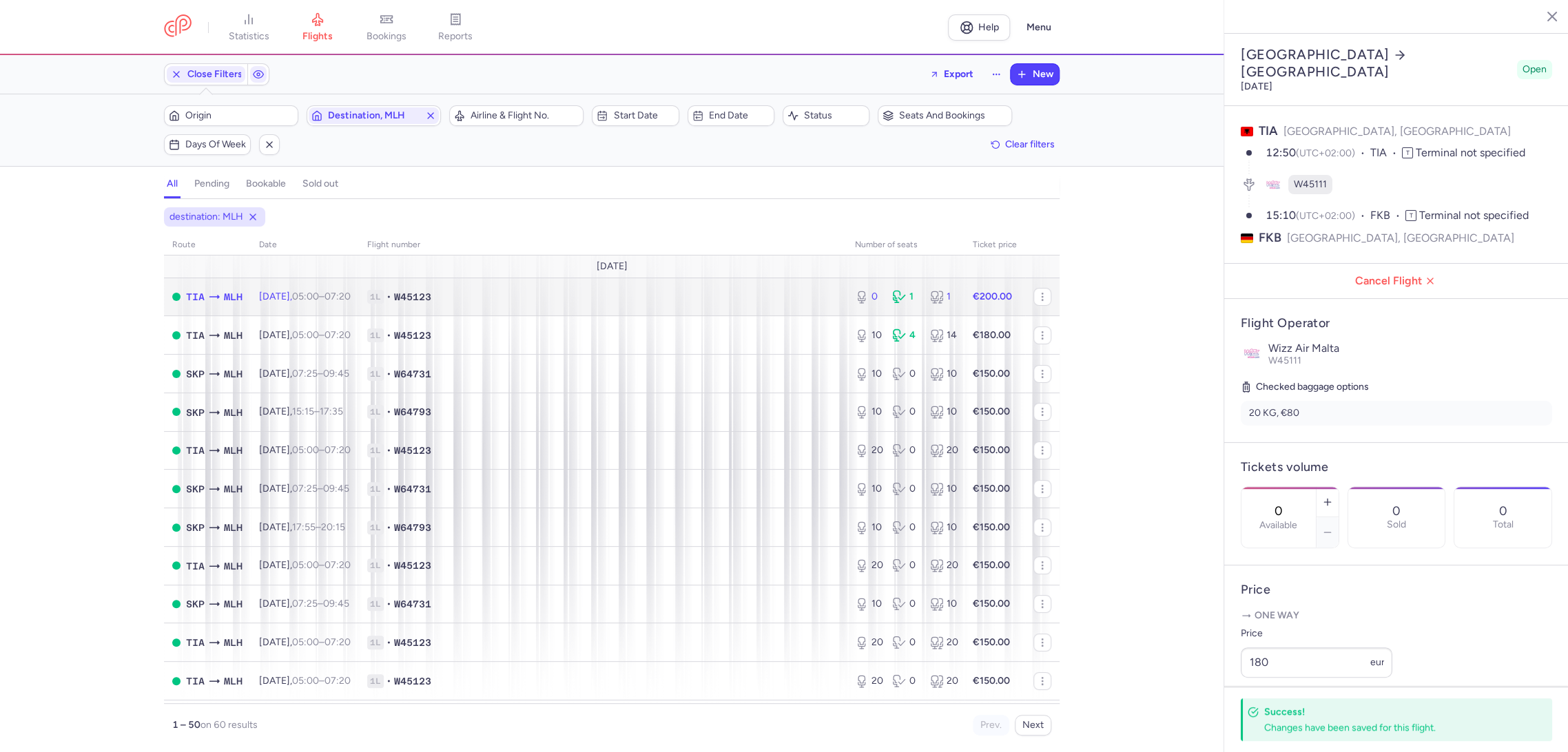
click at [730, 292] on span "1L • W45123" at bounding box center [603, 297] width 471 height 14
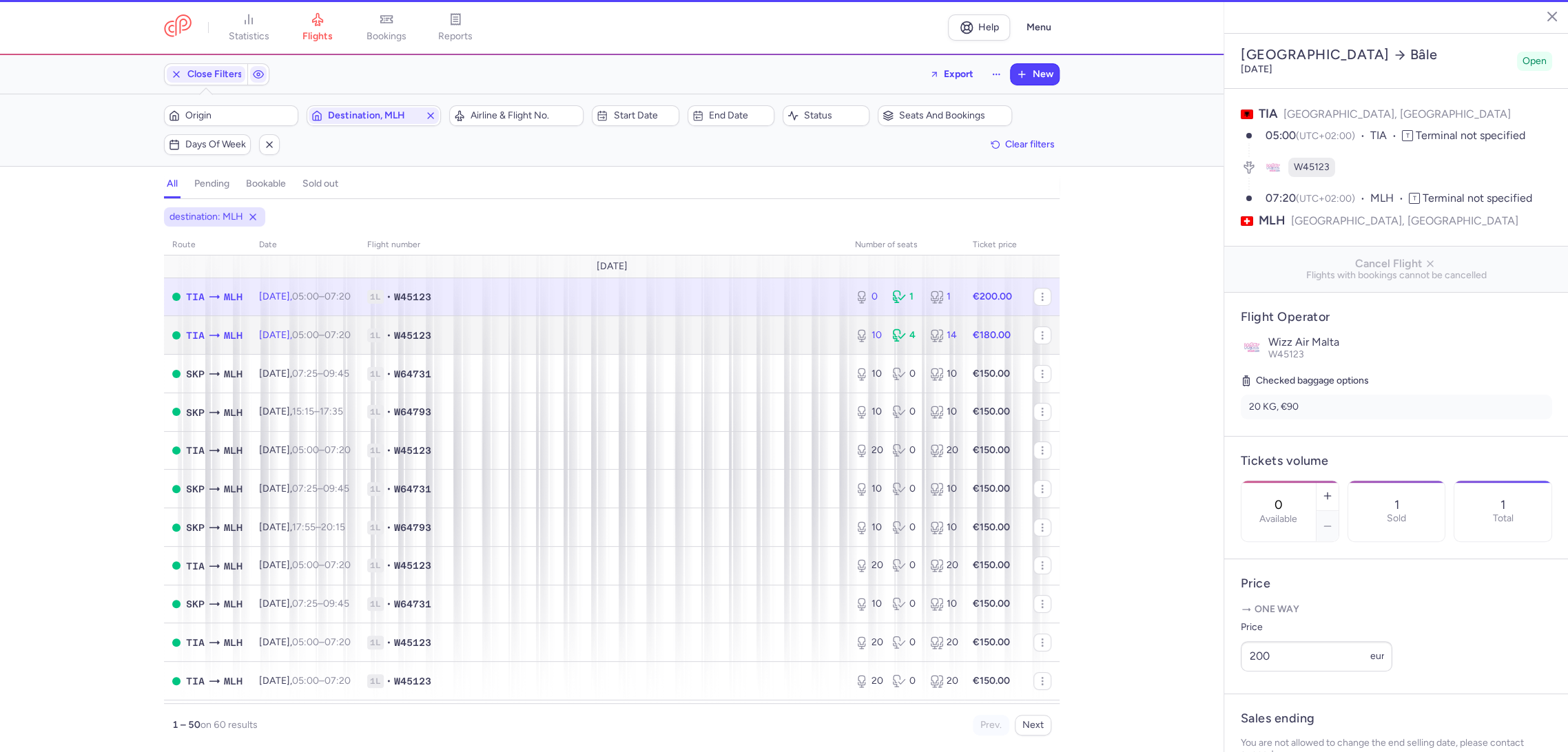
click at [743, 329] on span "1L • W45123" at bounding box center [603, 335] width 471 height 14
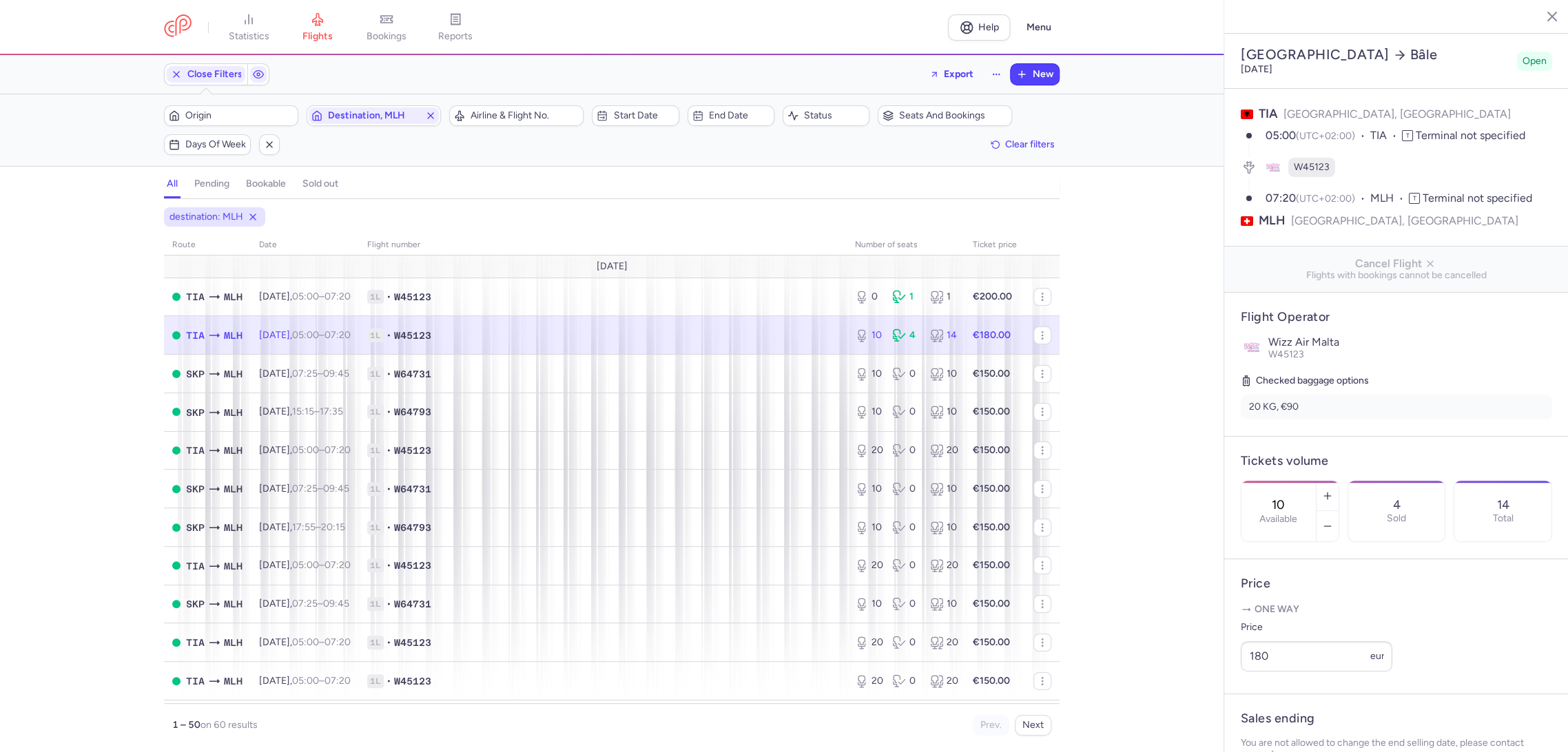
click at [1295, 497] on input "10" at bounding box center [1279, 505] width 33 height 15
drag, startPoint x: 1254, startPoint y: 725, endPoint x: 1223, endPoint y: 704, distance: 37.4
click at [1251, 723] on button "Save changes" at bounding box center [1287, 725] width 91 height 31
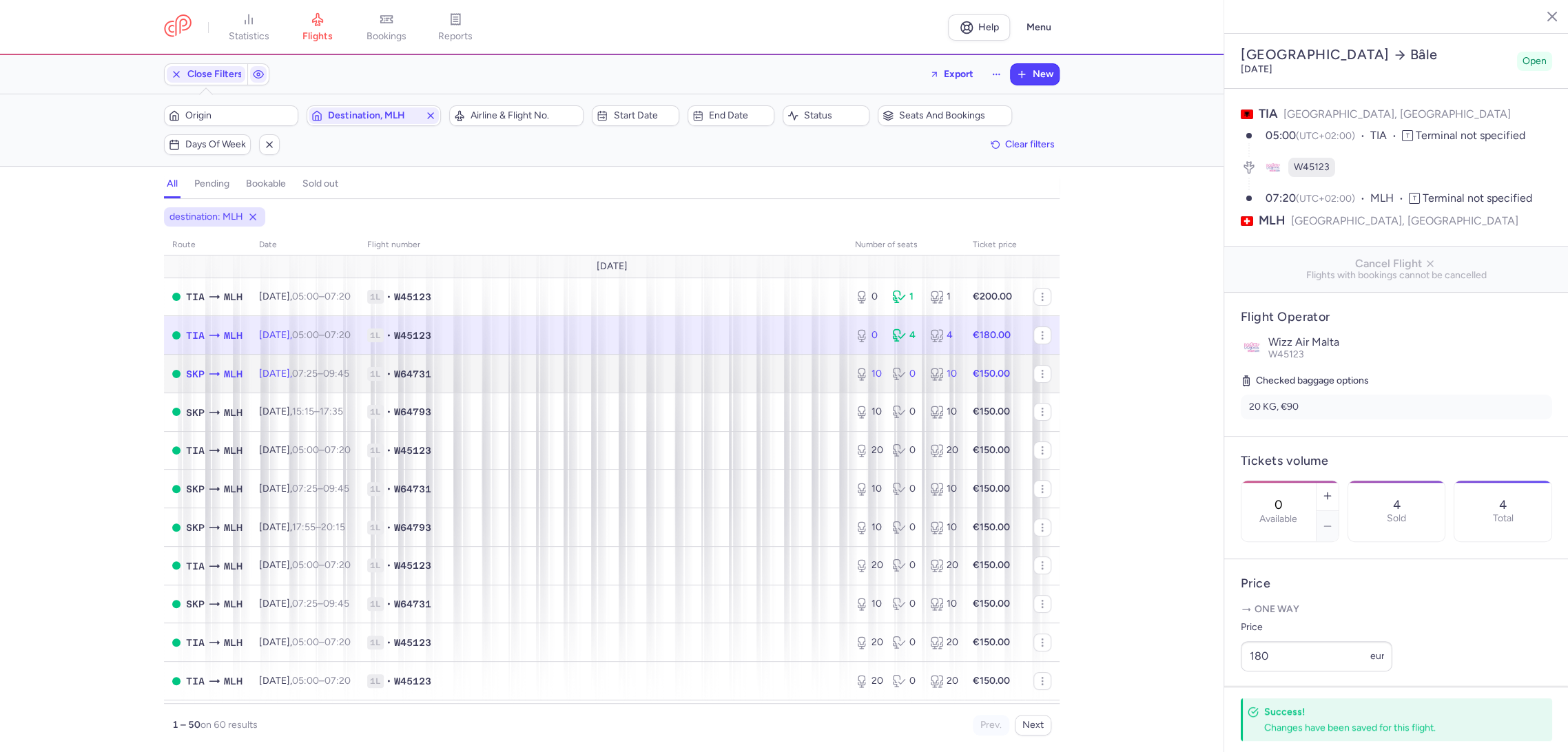
click at [741, 368] on span "1L • W64731" at bounding box center [603, 374] width 471 height 14
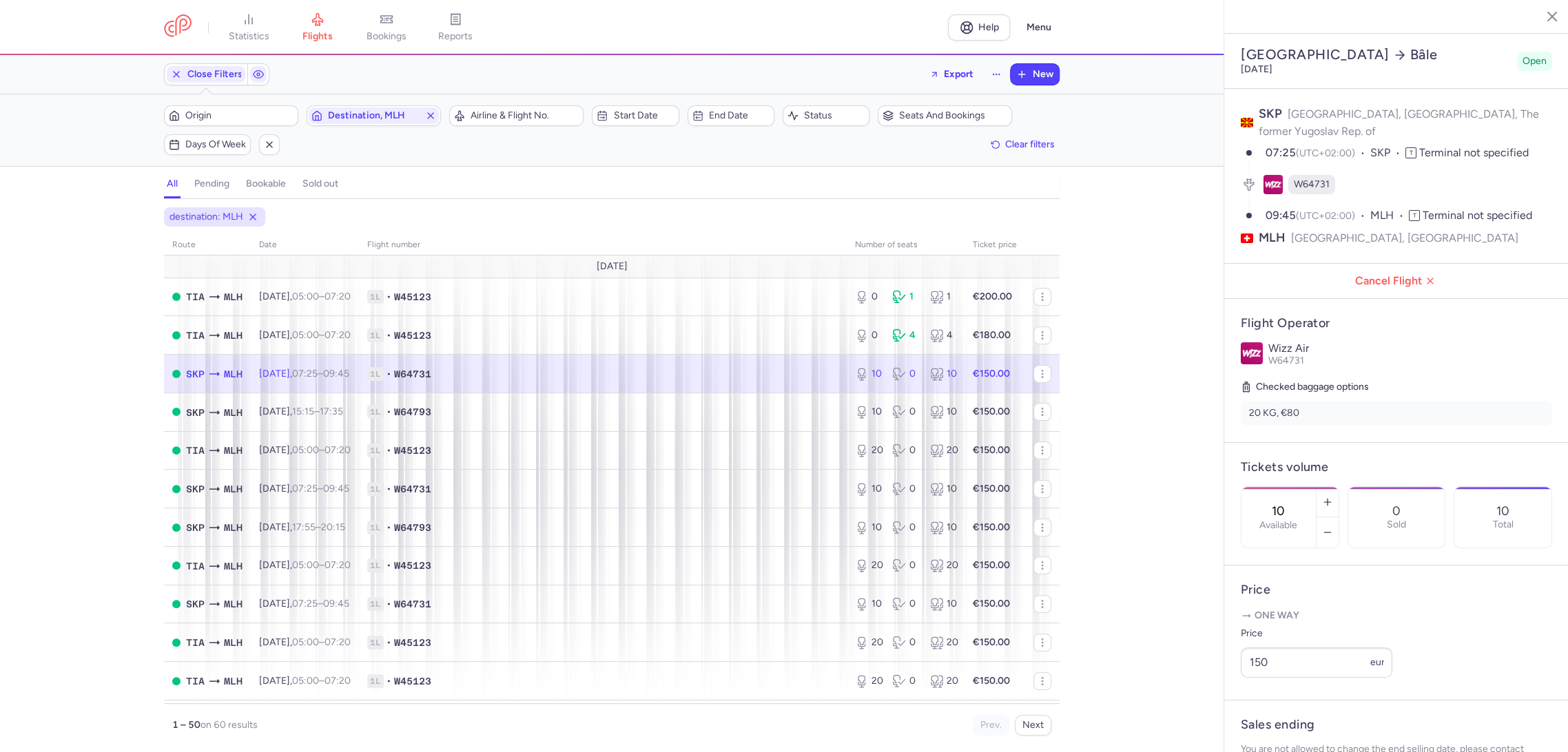
click at [1247, 487] on div "10 Available" at bounding box center [1279, 517] width 75 height 61
click at [1277, 724] on span "Save changes" at bounding box center [1287, 725] width 68 height 12
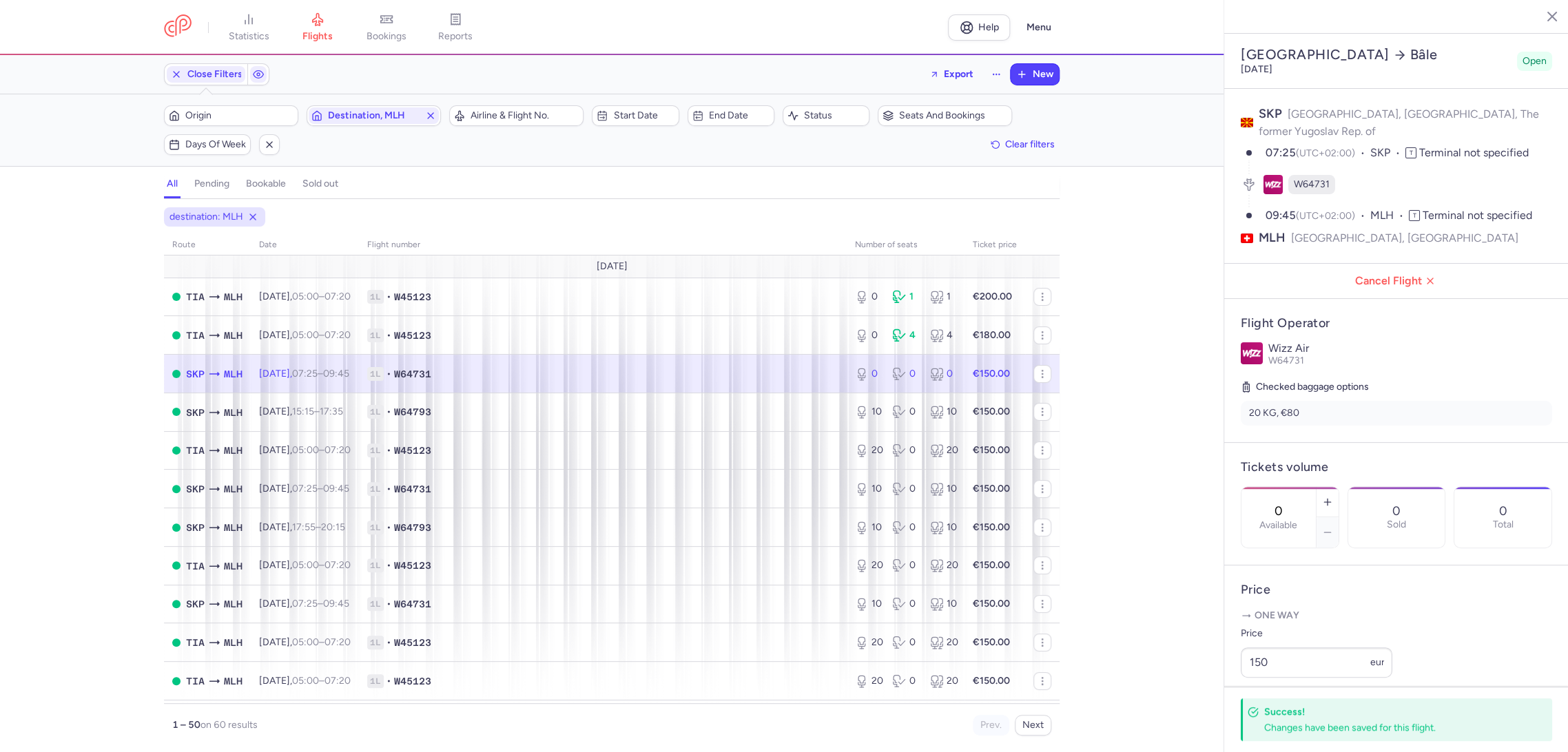
click at [726, 368] on span "1L • W64731" at bounding box center [603, 374] width 471 height 14
drag, startPoint x: 750, startPoint y: 416, endPoint x: 913, endPoint y: 438, distance: 164.5
click at [754, 414] on span "1L • W64793" at bounding box center [603, 411] width 471 height 14
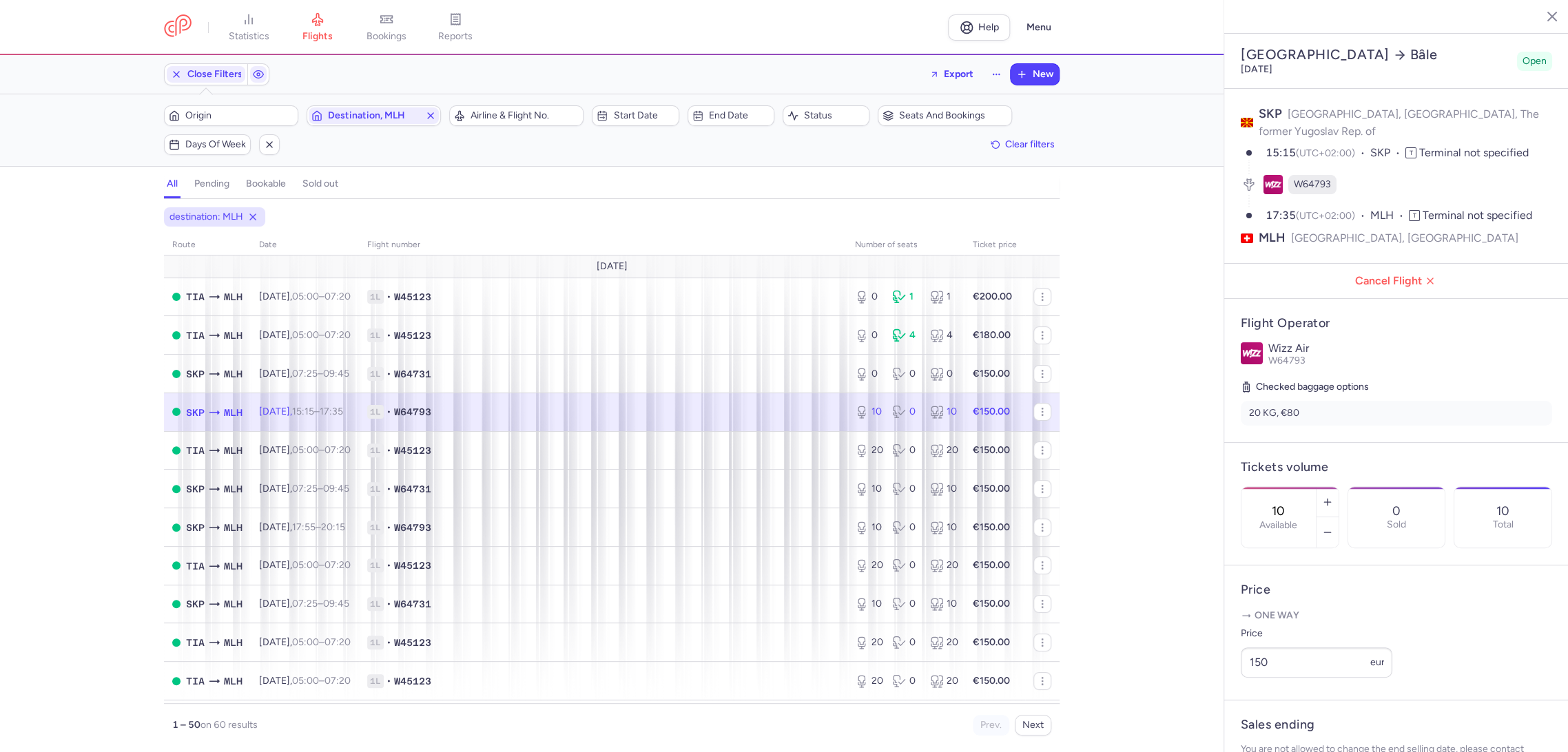
click at [1280, 487] on div "10 Available" at bounding box center [1279, 517] width 75 height 61
drag, startPoint x: 1268, startPoint y: 727, endPoint x: 1098, endPoint y: 640, distance: 191.0
click at [1265, 727] on span "Save changes" at bounding box center [1287, 725] width 68 height 12
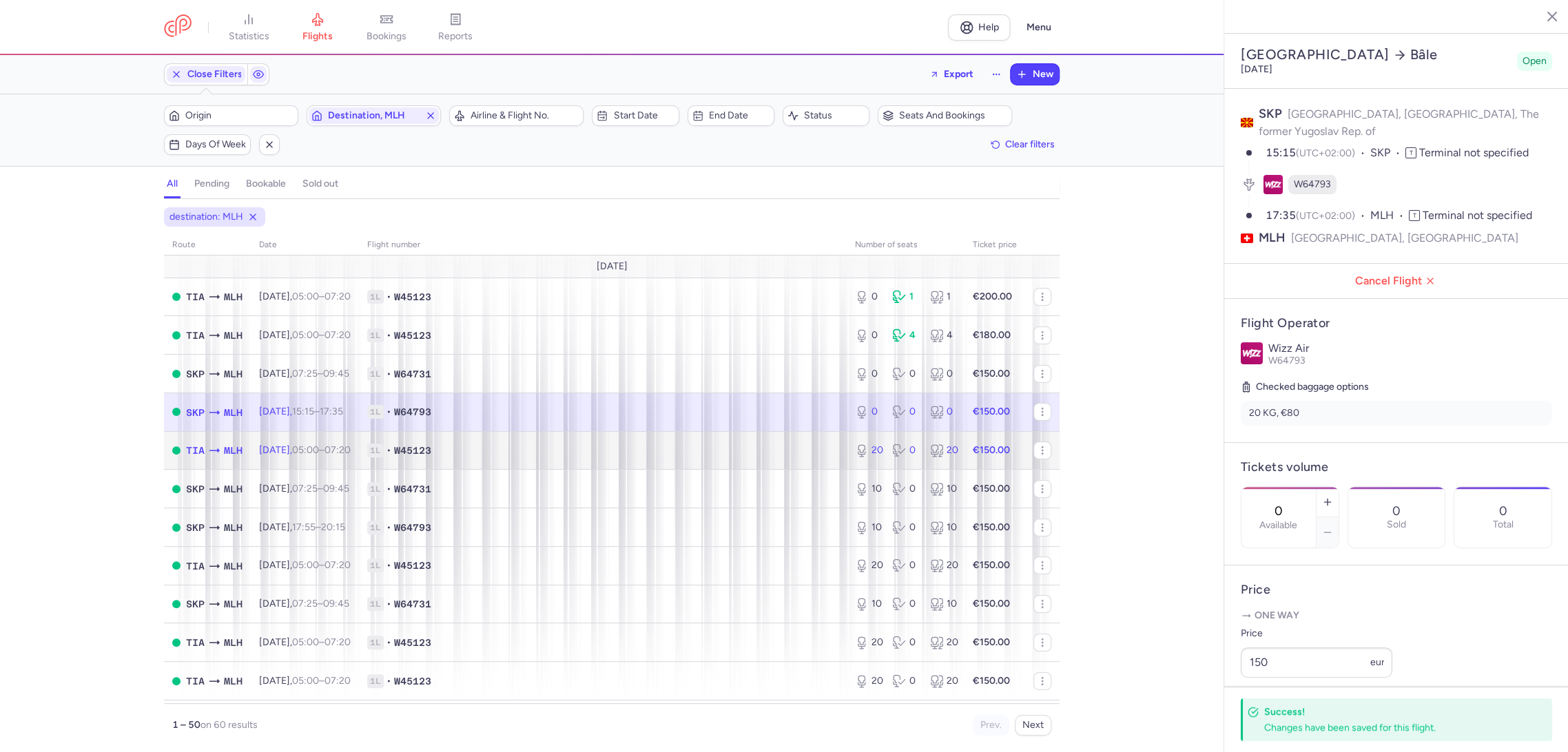
click at [743, 444] on span "1L • W45123" at bounding box center [603, 450] width 471 height 14
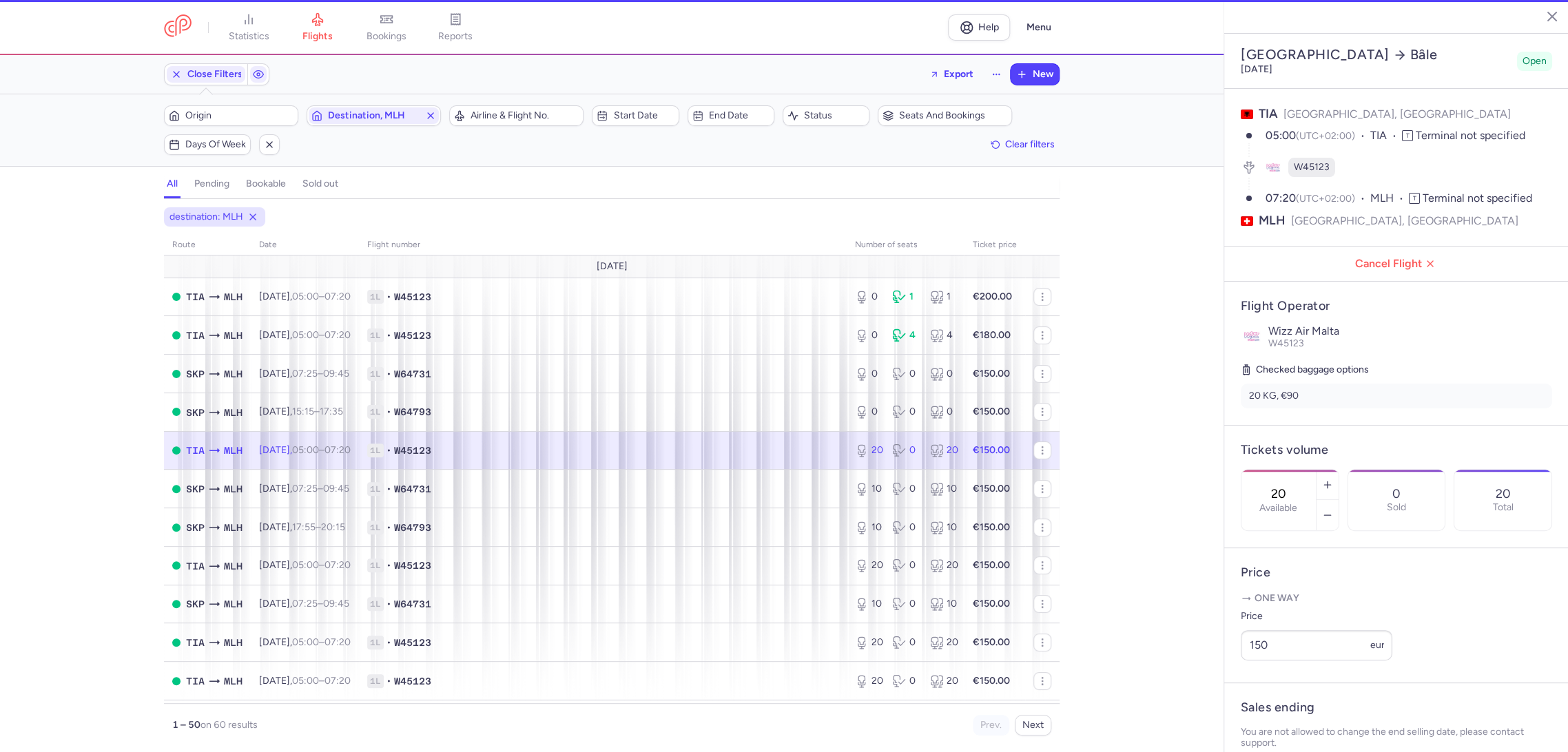
click at [1316, 469] on div "20 Available" at bounding box center [1279, 499] width 75 height 61
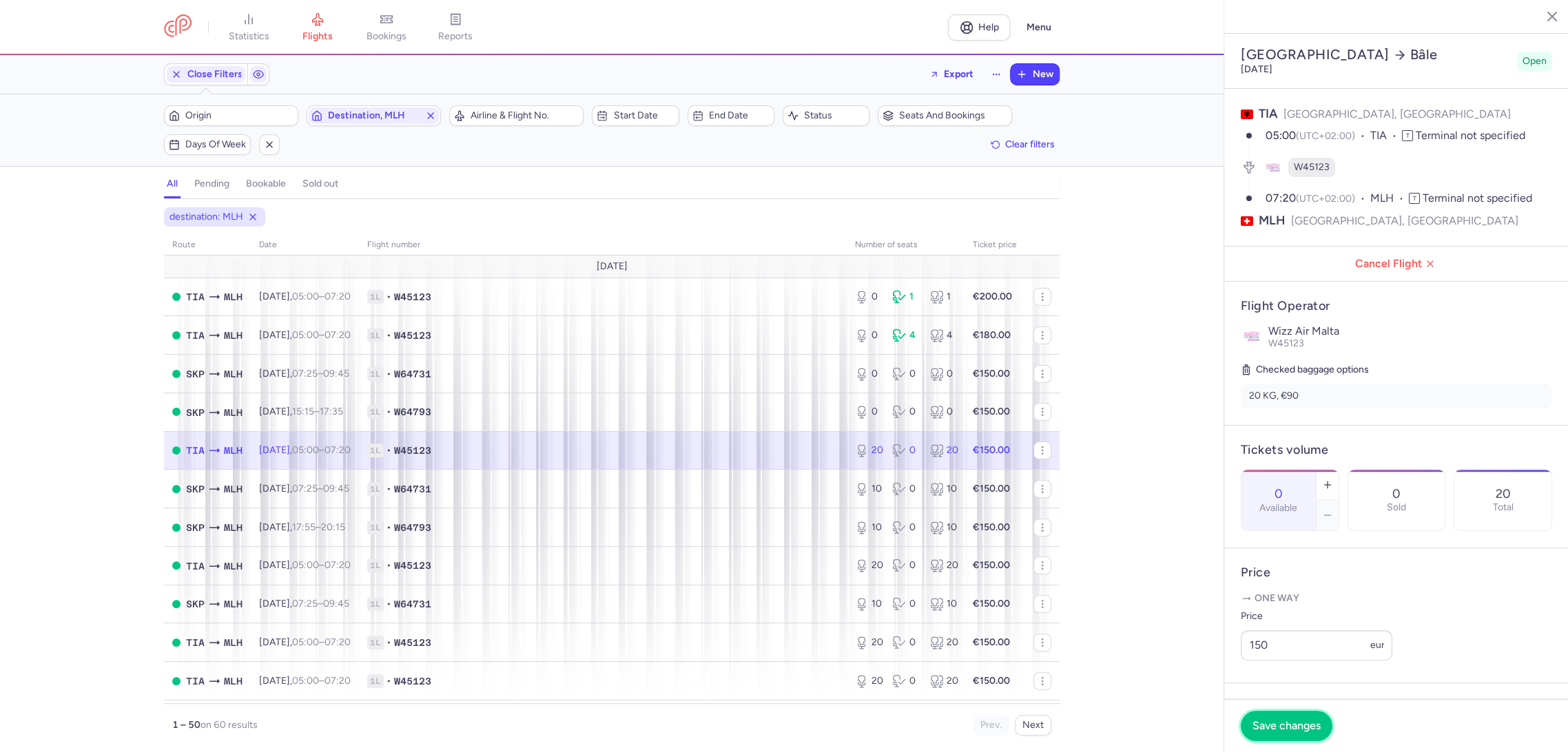
drag, startPoint x: 1287, startPoint y: 725, endPoint x: 1097, endPoint y: 627, distance: 213.8
click at [1283, 720] on span "Save changes" at bounding box center [1287, 725] width 68 height 12
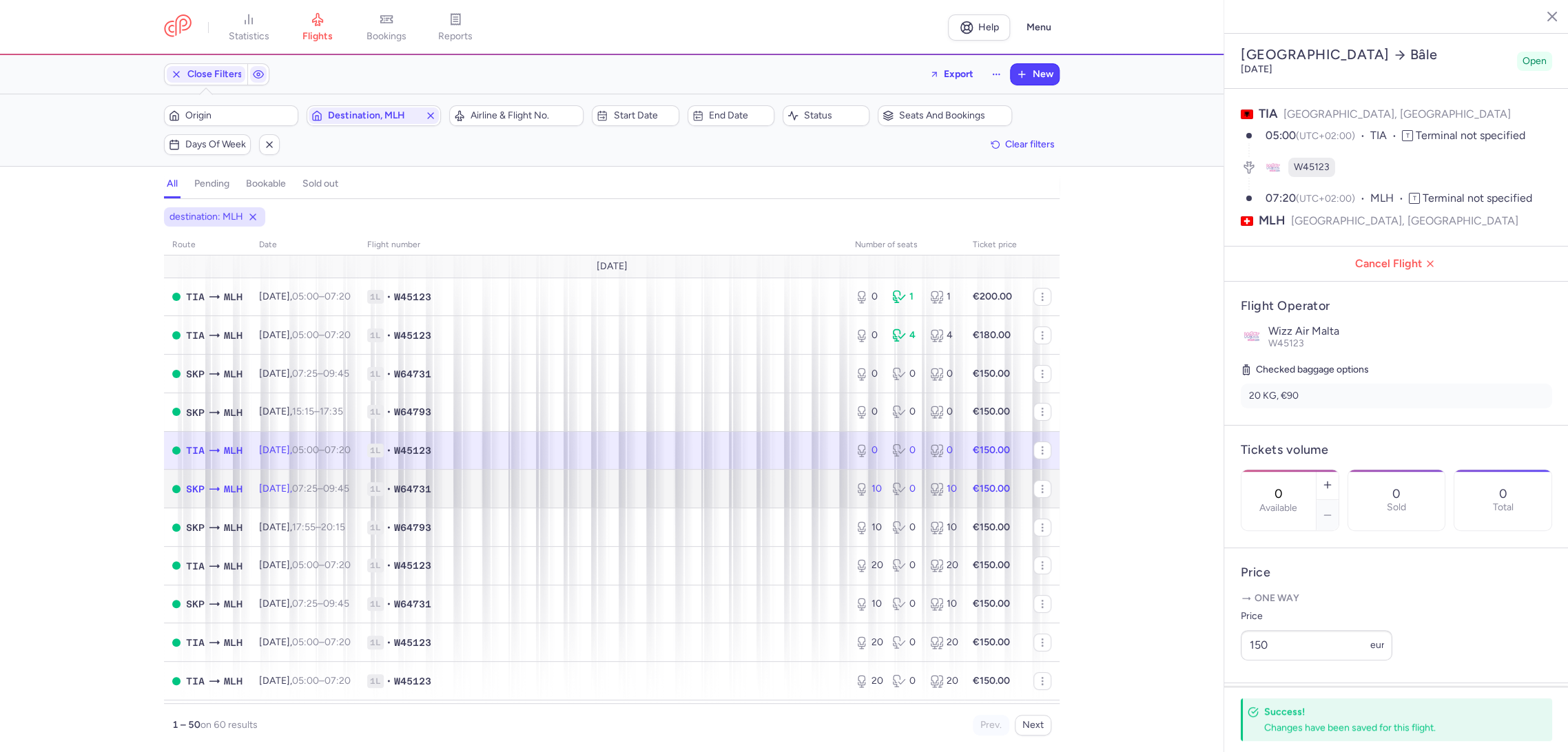
click at [782, 482] on span "1L • W64731" at bounding box center [603, 488] width 471 height 14
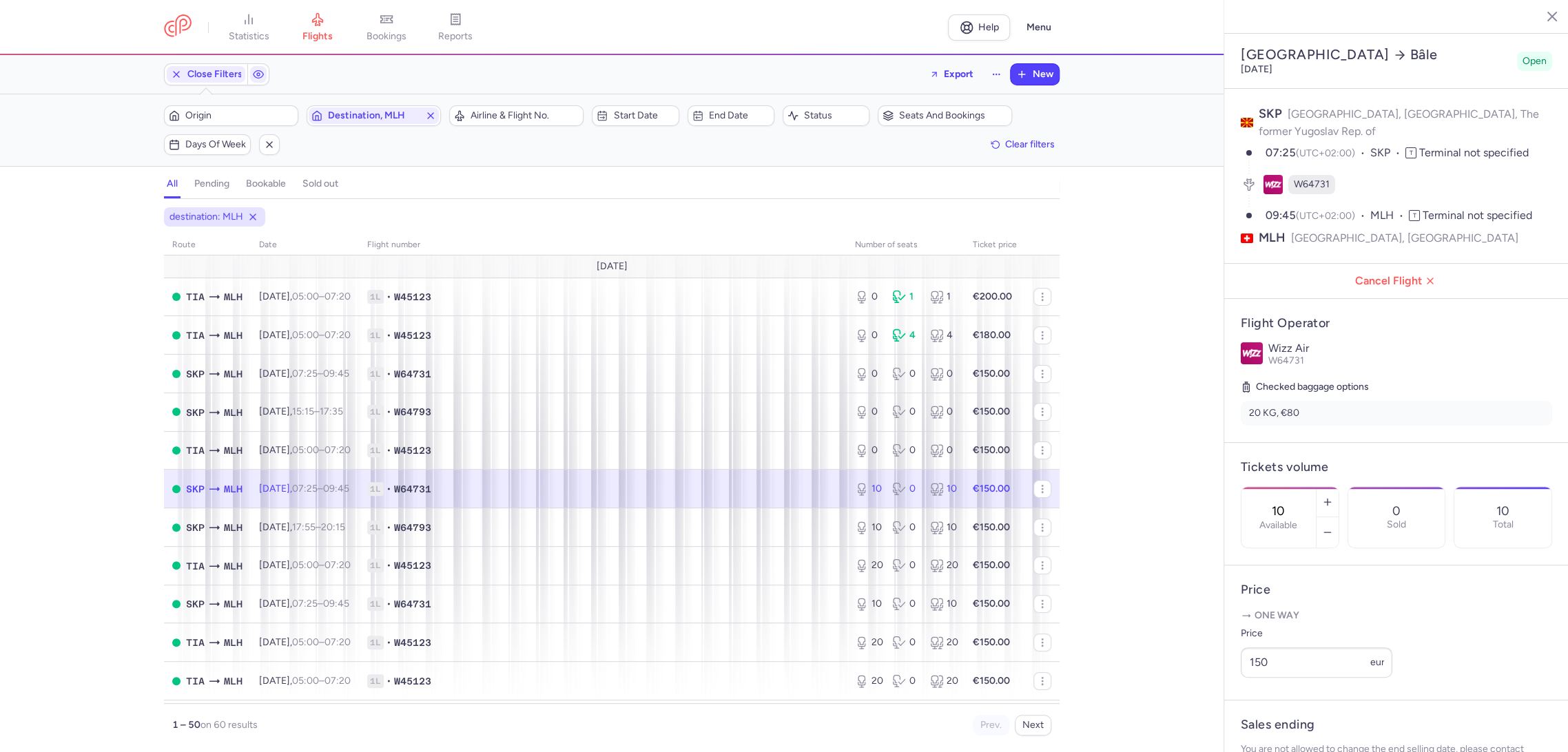
click at [1298, 520] on label "Available" at bounding box center [1278, 525] width 38 height 11
click at [1295, 503] on input "10" at bounding box center [1279, 511] width 33 height 15
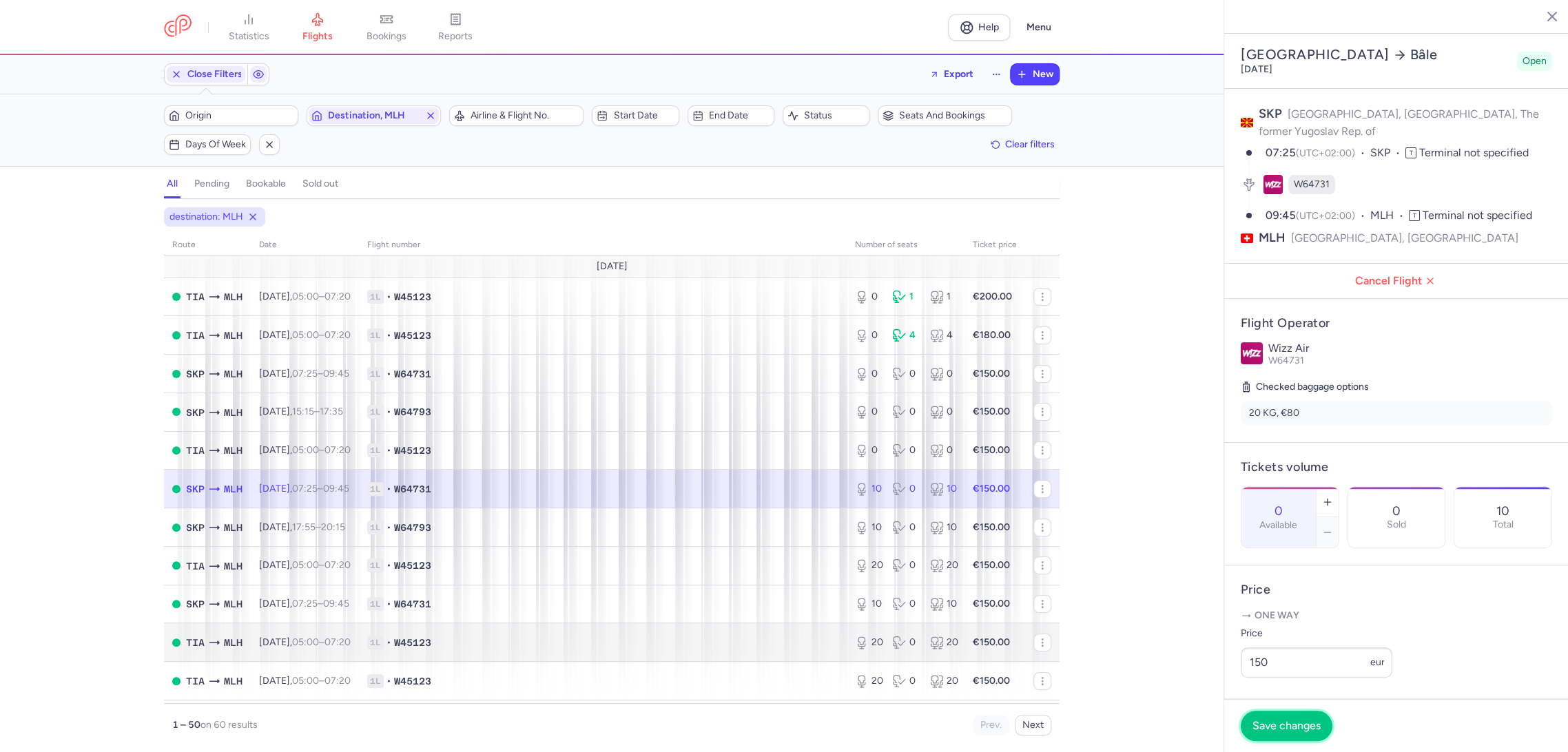
drag, startPoint x: 1264, startPoint y: 725, endPoint x: 998, endPoint y: 653, distance: 275.6
click at [1262, 721] on span "Save changes" at bounding box center [1287, 725] width 68 height 12
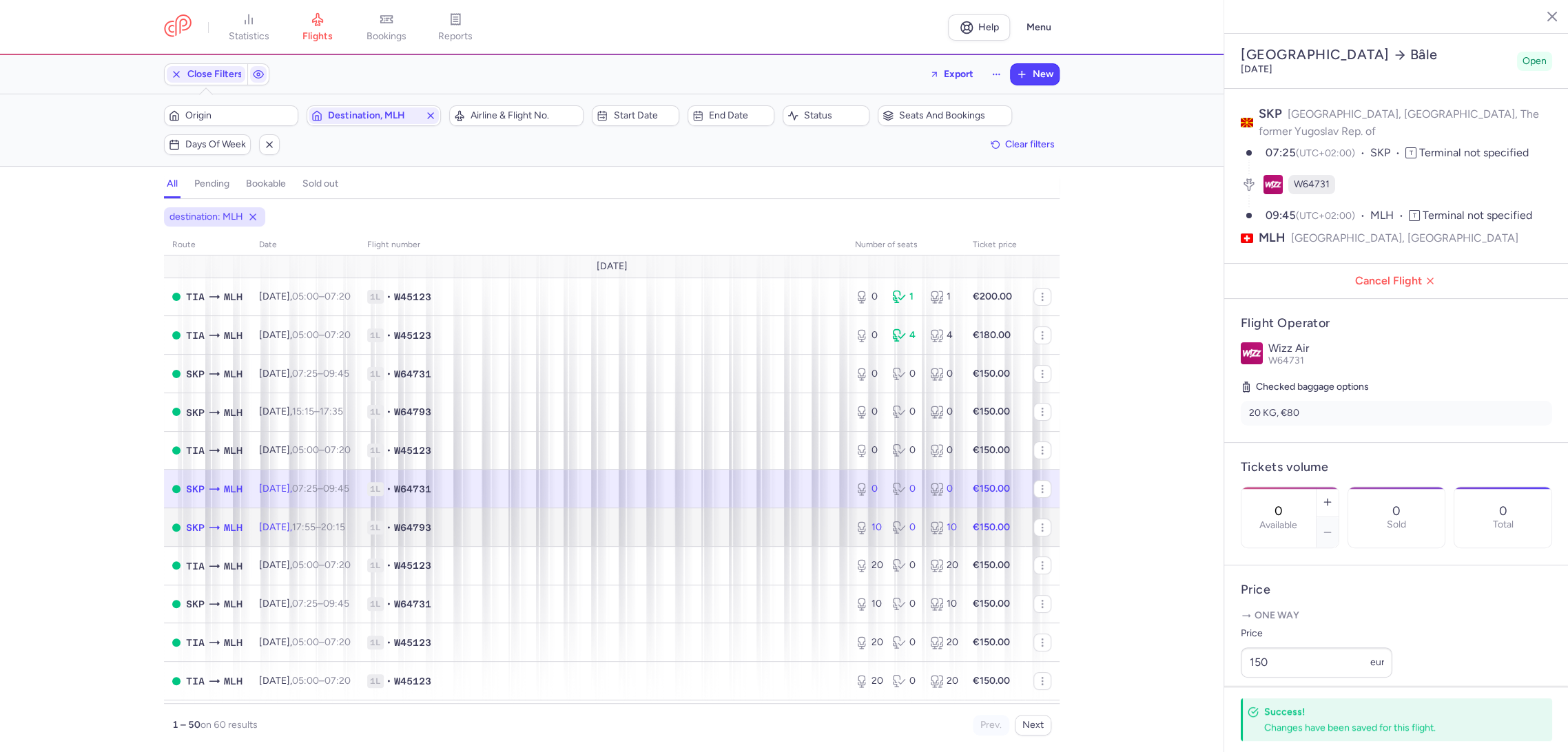
drag, startPoint x: 683, startPoint y: 517, endPoint x: 764, endPoint y: 515, distance: 81.0
click at [685, 515] on td "1L • W64793" at bounding box center [603, 527] width 488 height 39
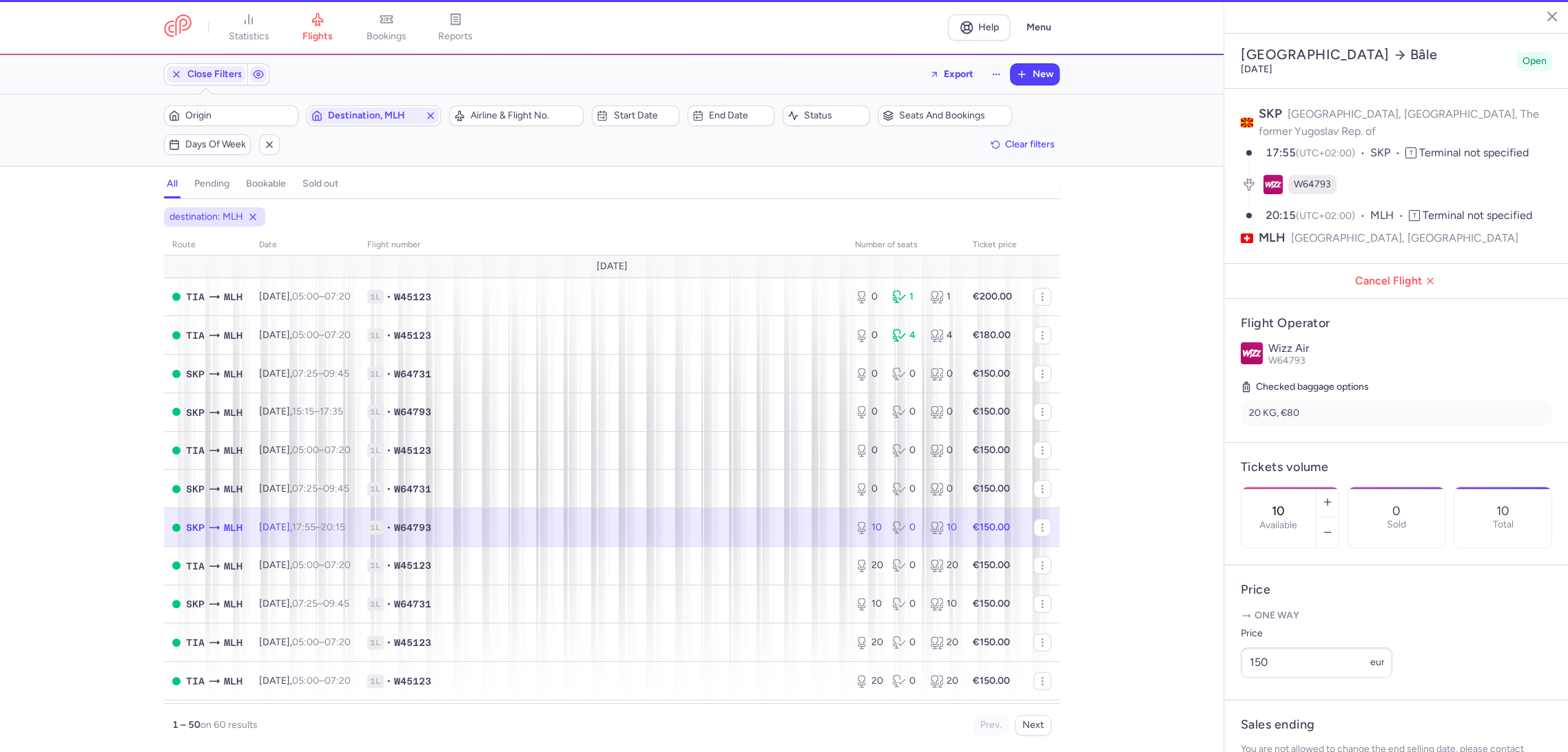
drag, startPoint x: 1322, startPoint y: 469, endPoint x: 1279, endPoint y: 546, distance: 88.2
click at [1316, 487] on div "10 Available" at bounding box center [1279, 517] width 75 height 61
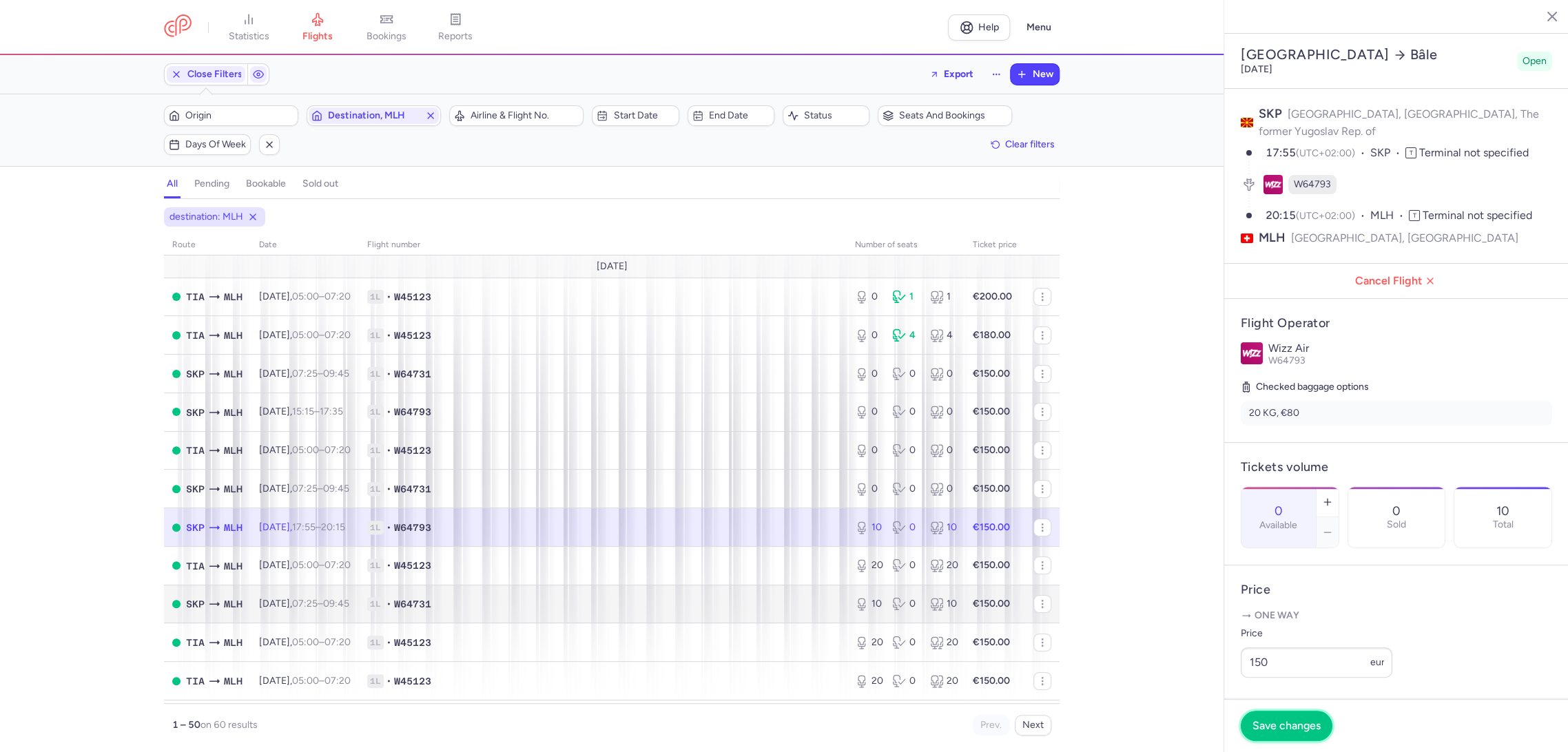
drag, startPoint x: 1267, startPoint y: 720, endPoint x: 806, endPoint y: 614, distance: 473.0
click at [1259, 716] on button "Save changes" at bounding box center [1287, 725] width 91 height 31
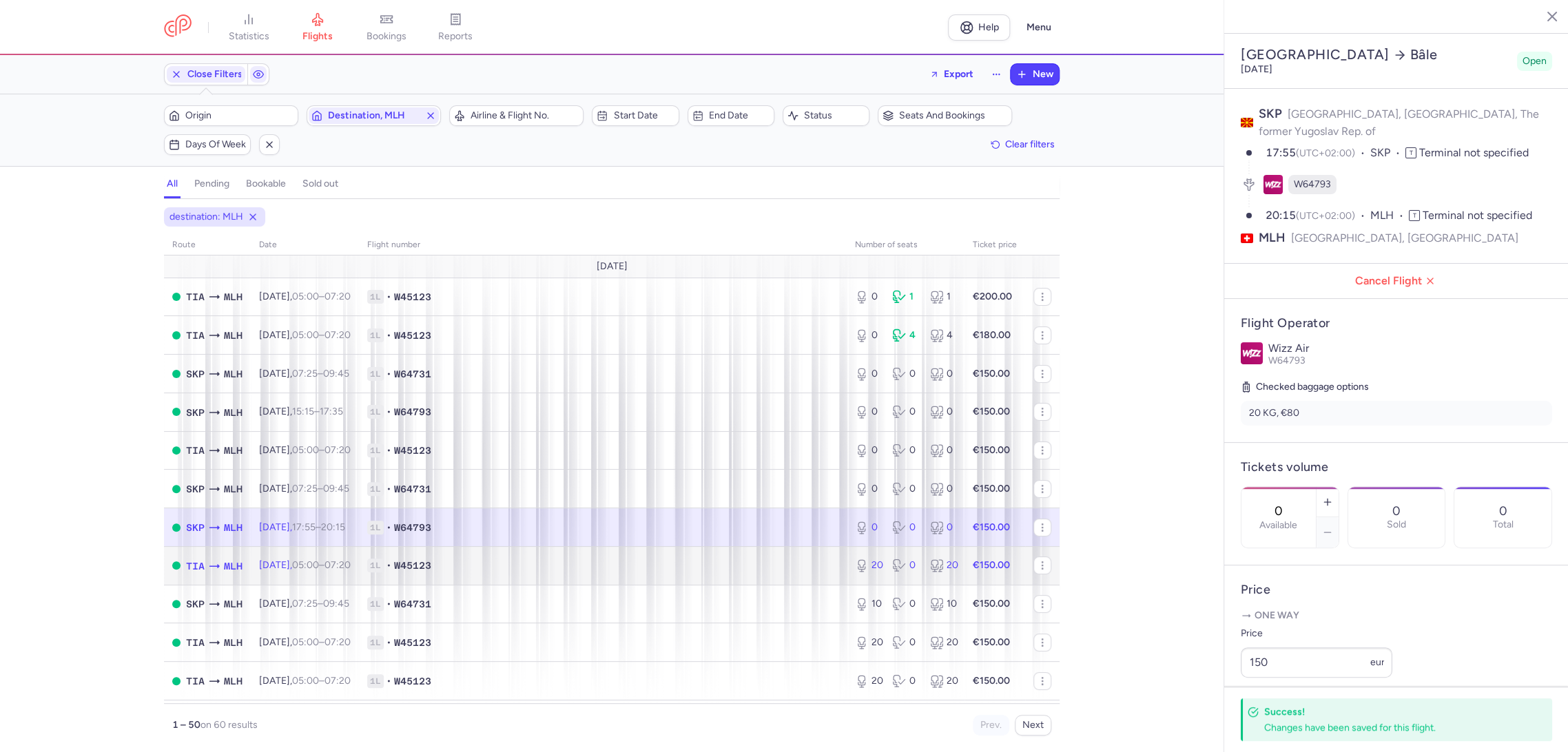
click at [728, 560] on span "1L • W45123" at bounding box center [603, 565] width 471 height 14
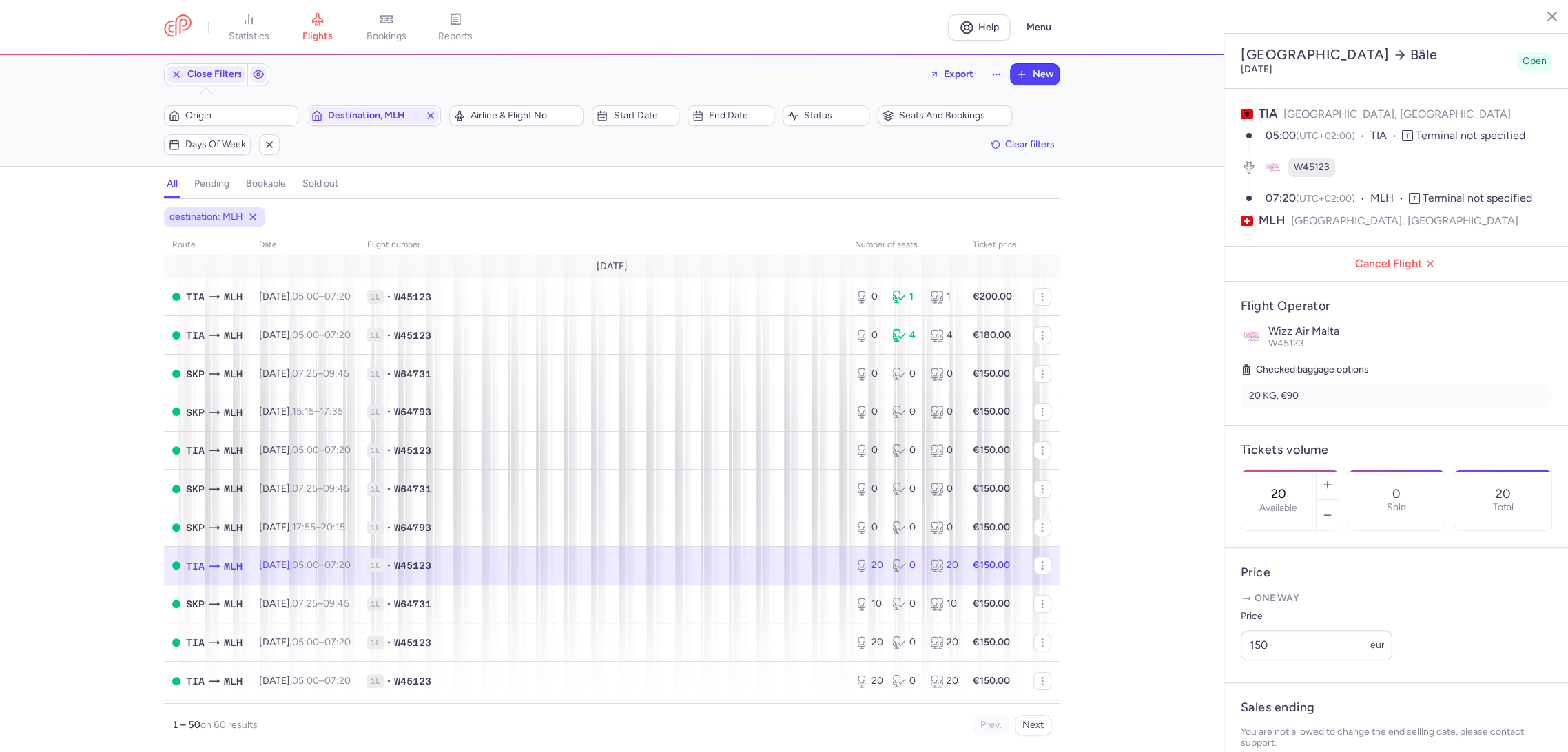
click at [1287, 469] on div "20 Available" at bounding box center [1279, 499] width 75 height 61
drag, startPoint x: 1259, startPoint y: 737, endPoint x: 1191, endPoint y: 713, distance: 72.1
click at [1257, 735] on button "Save changes" at bounding box center [1287, 725] width 91 height 31
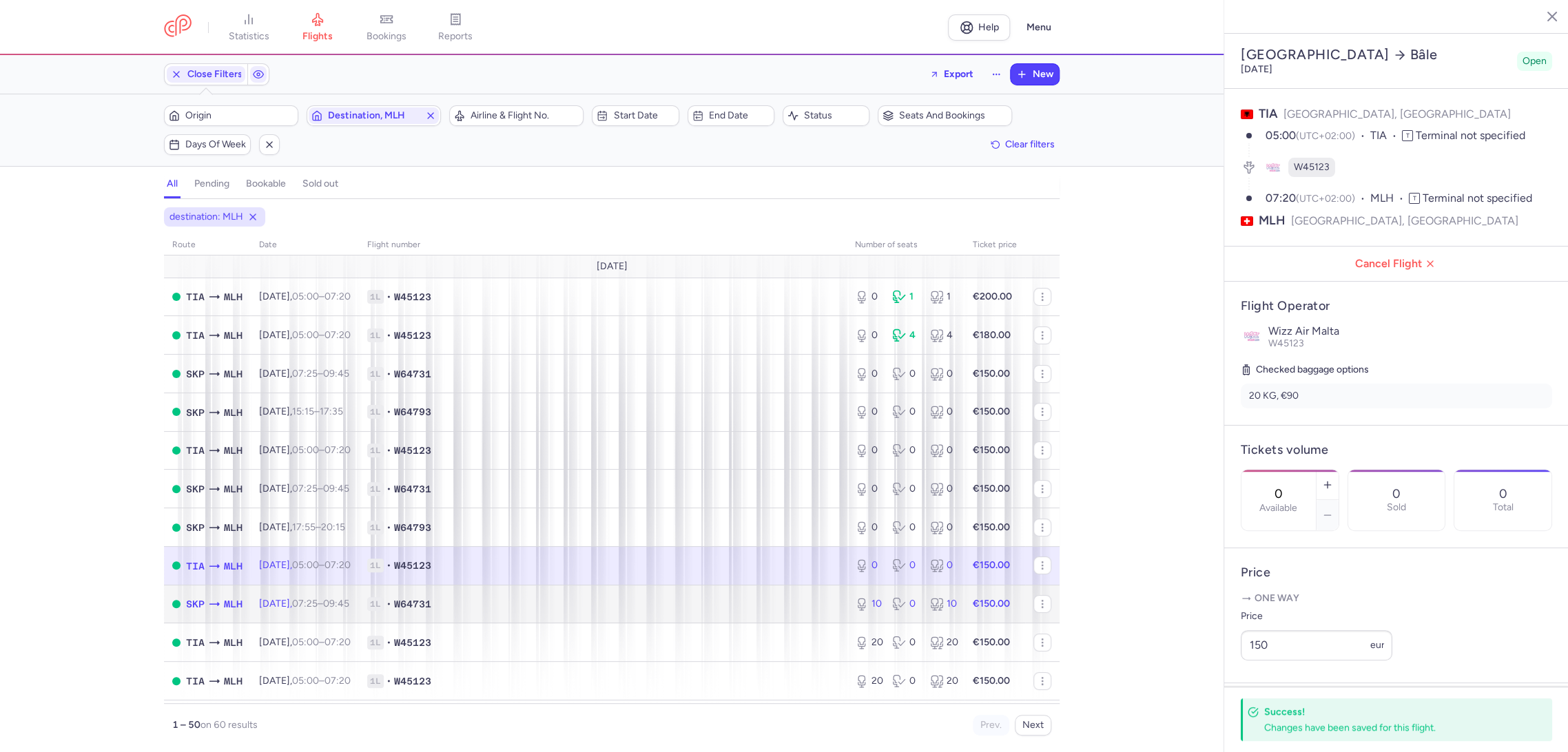
click at [783, 593] on td "1L • W64731" at bounding box center [603, 604] width 488 height 39
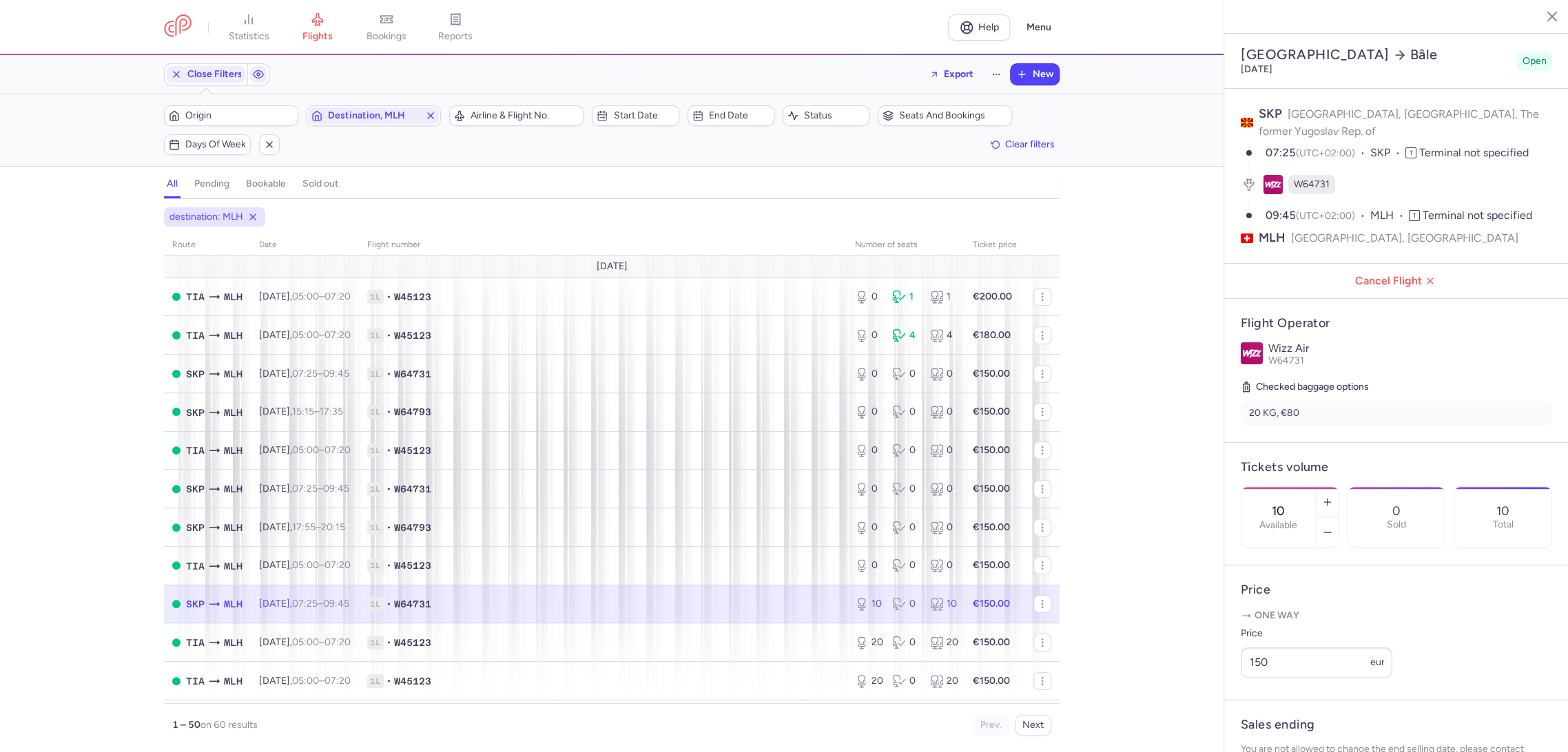
click at [1295, 503] on input "10" at bounding box center [1279, 511] width 33 height 15
type input "0"
click at [1276, 724] on span "Save changes" at bounding box center [1287, 725] width 68 height 12
